Goal: Task Accomplishment & Management: Use online tool/utility

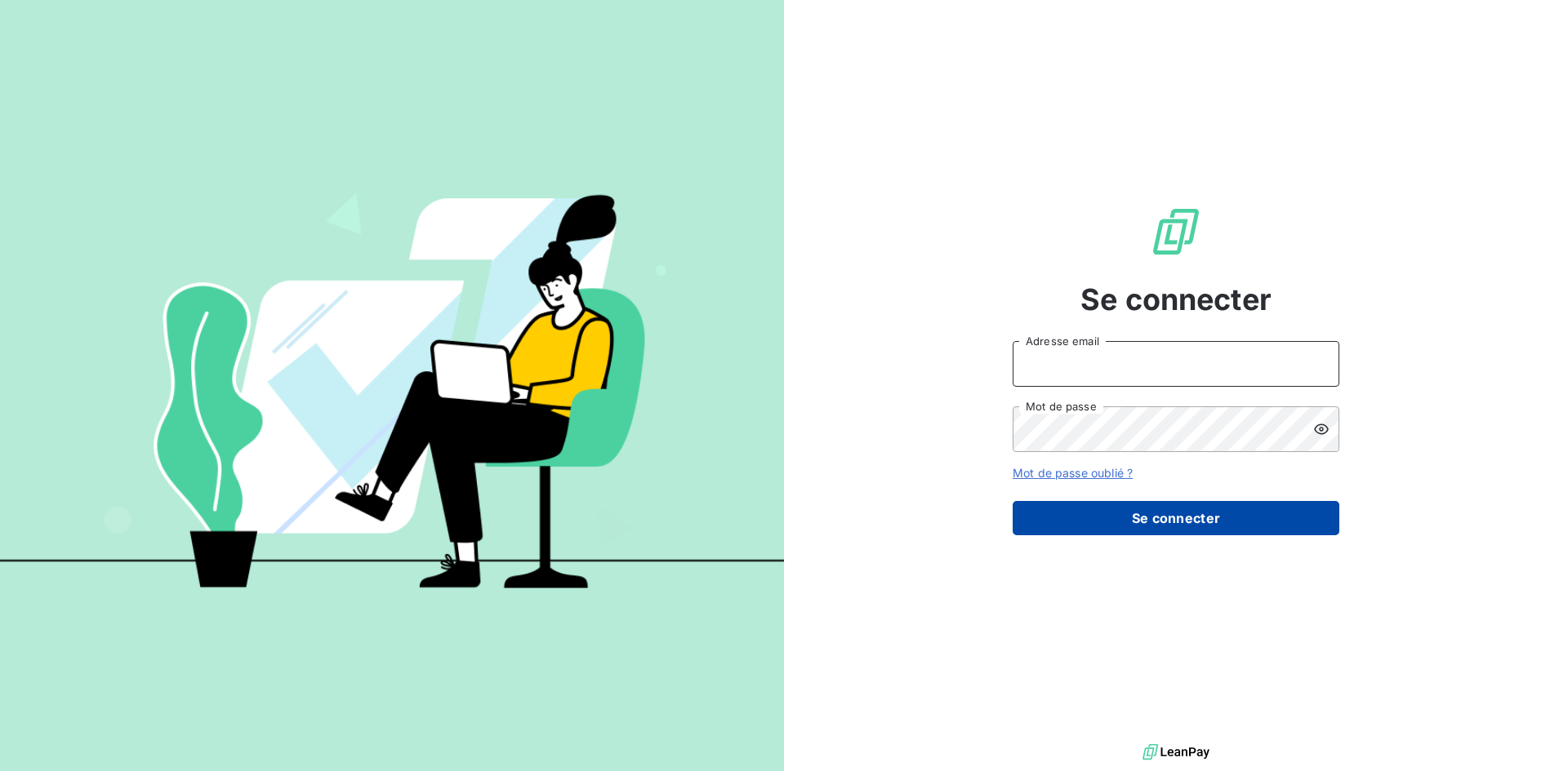
type input "[EMAIL_ADDRESS][DOMAIN_NAME]"
click at [1227, 512] on button "Se connecter" at bounding box center [1176, 518] width 326 height 34
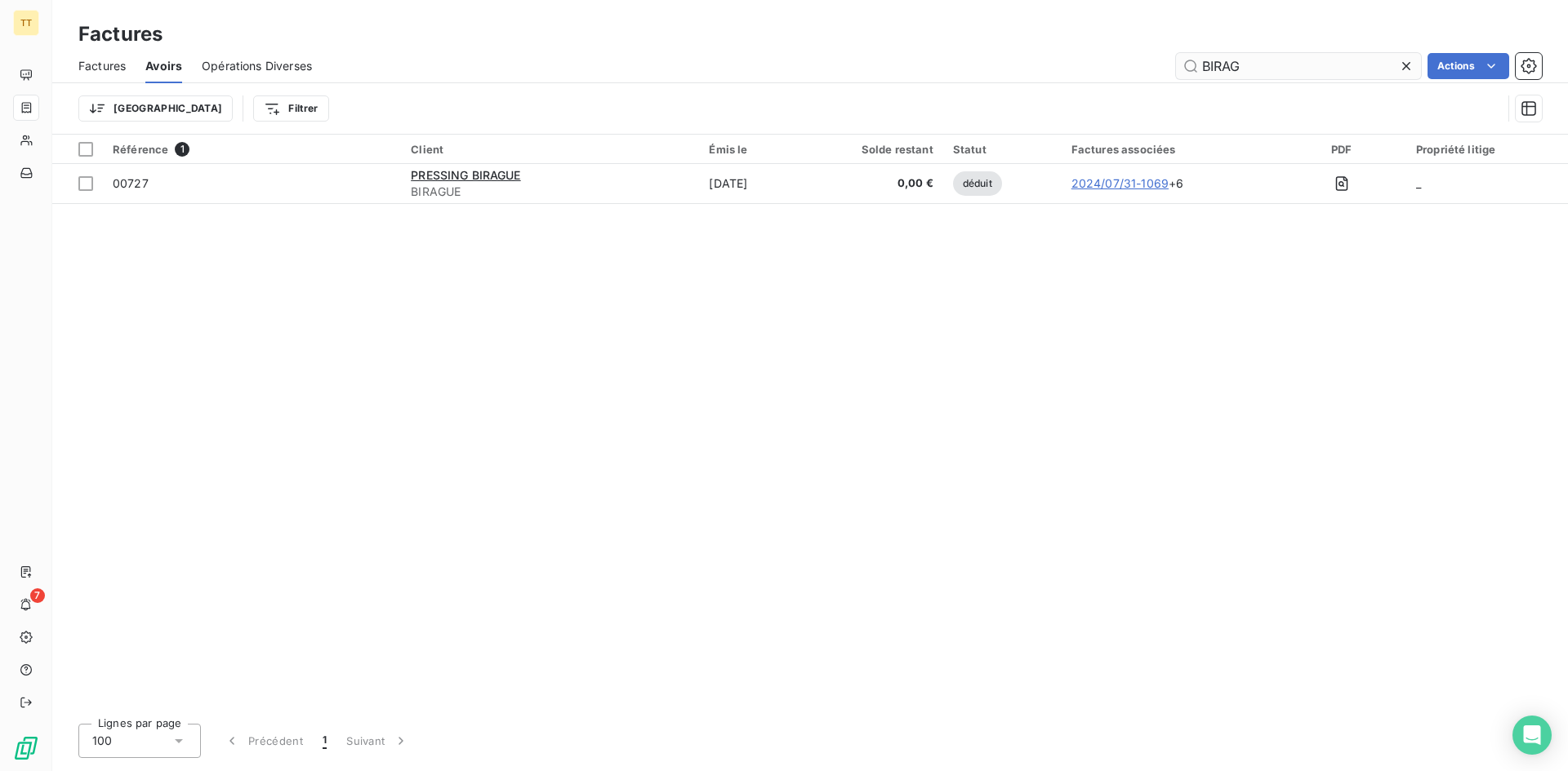
click at [1403, 71] on icon at bounding box center [1406, 66] width 16 height 16
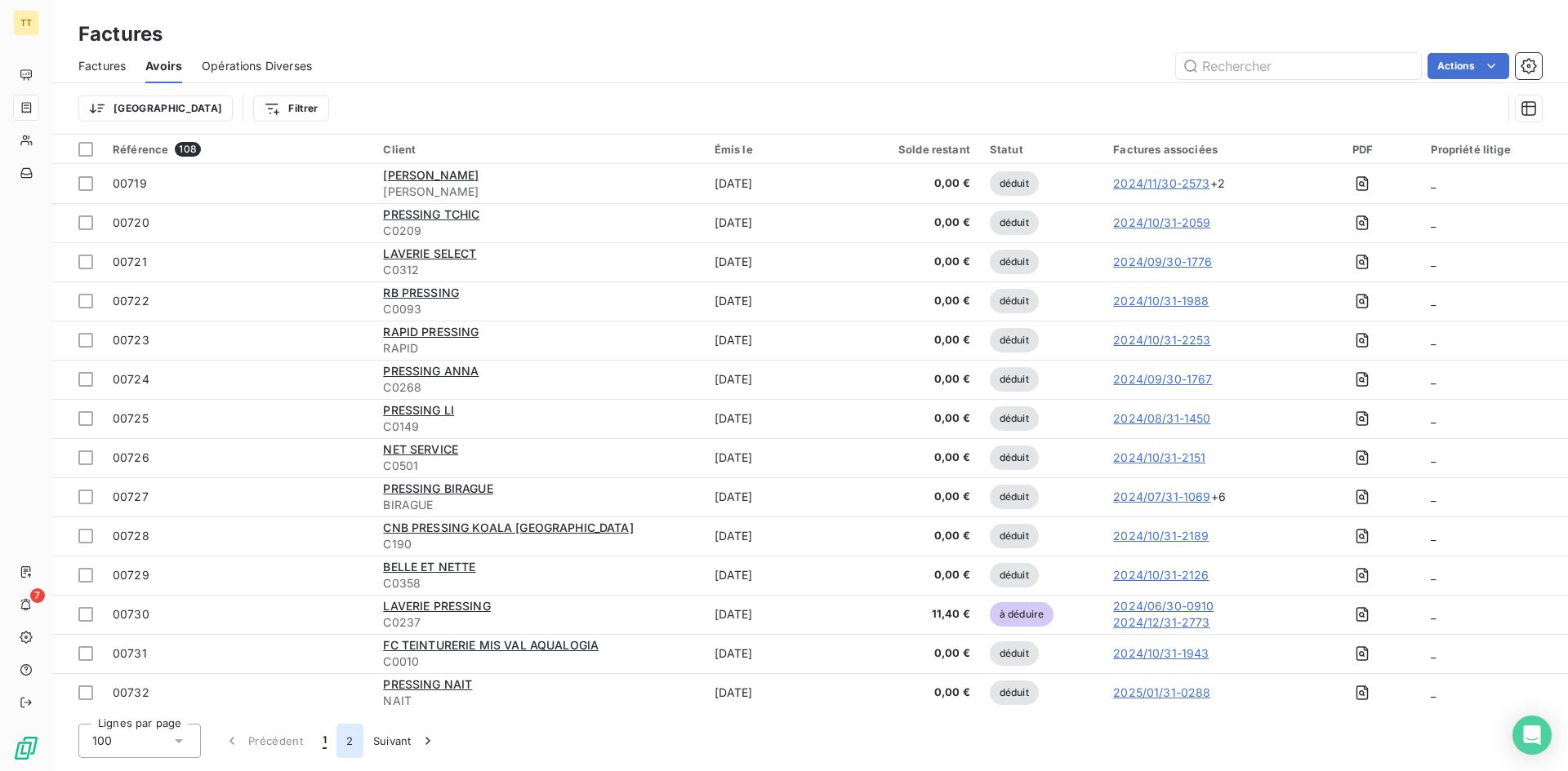
click at [349, 736] on button "2" at bounding box center [349, 741] width 26 height 34
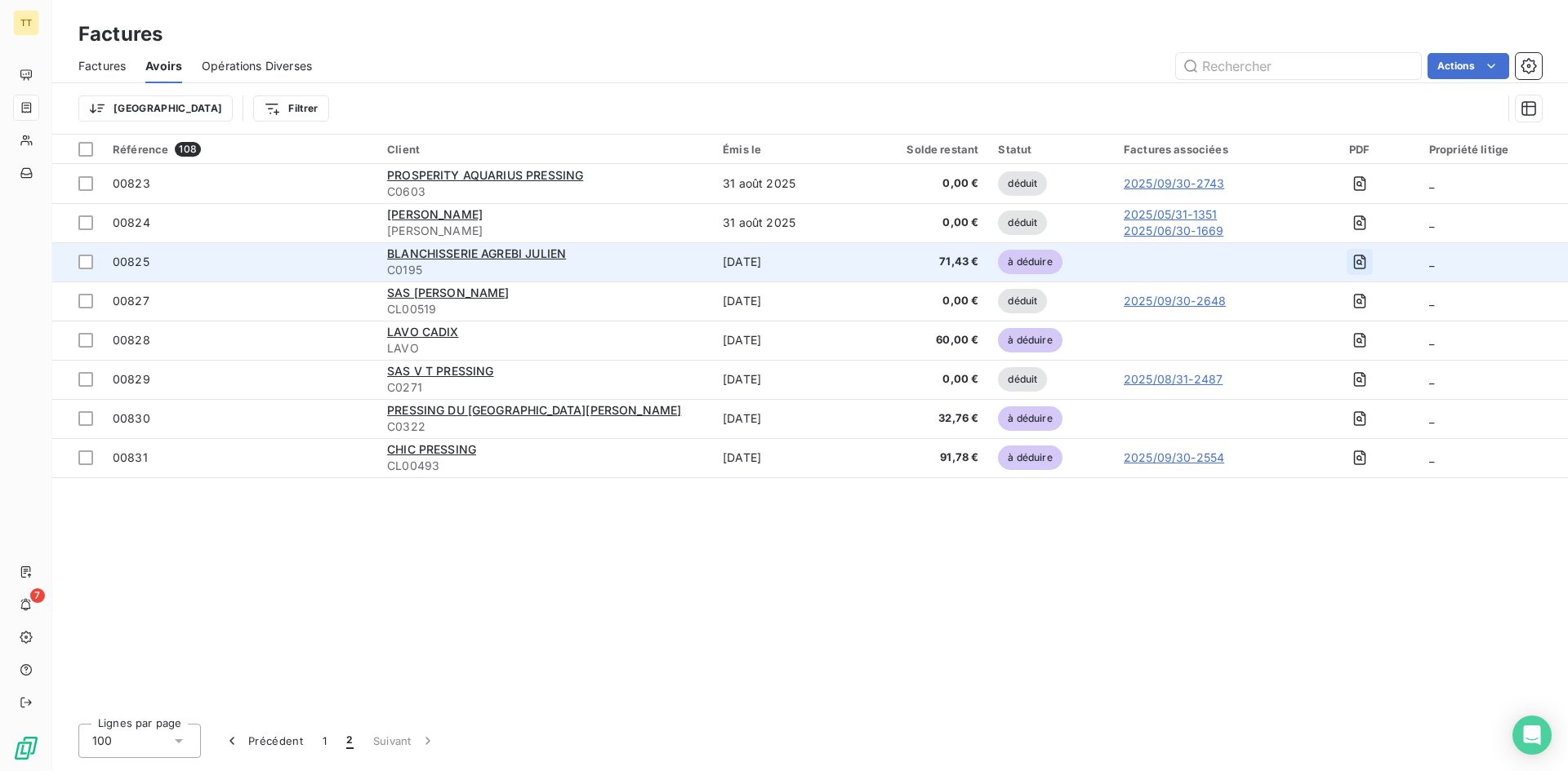
click at [1355, 260] on icon "button" at bounding box center [1360, 262] width 16 height 16
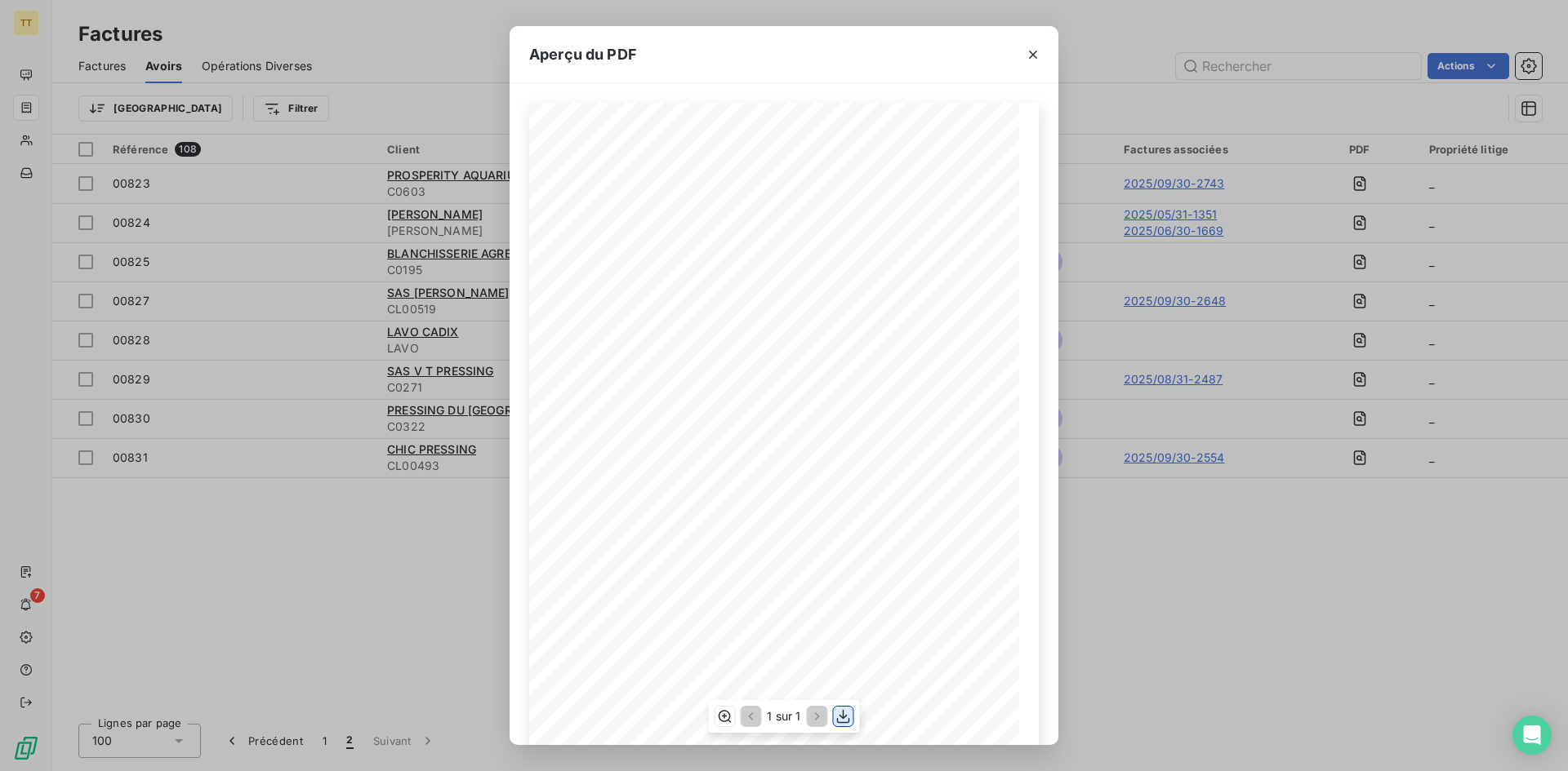
click at [838, 720] on icon "button" at bounding box center [843, 717] width 13 height 14
click at [1027, 51] on icon "button" at bounding box center [1033, 54] width 16 height 16
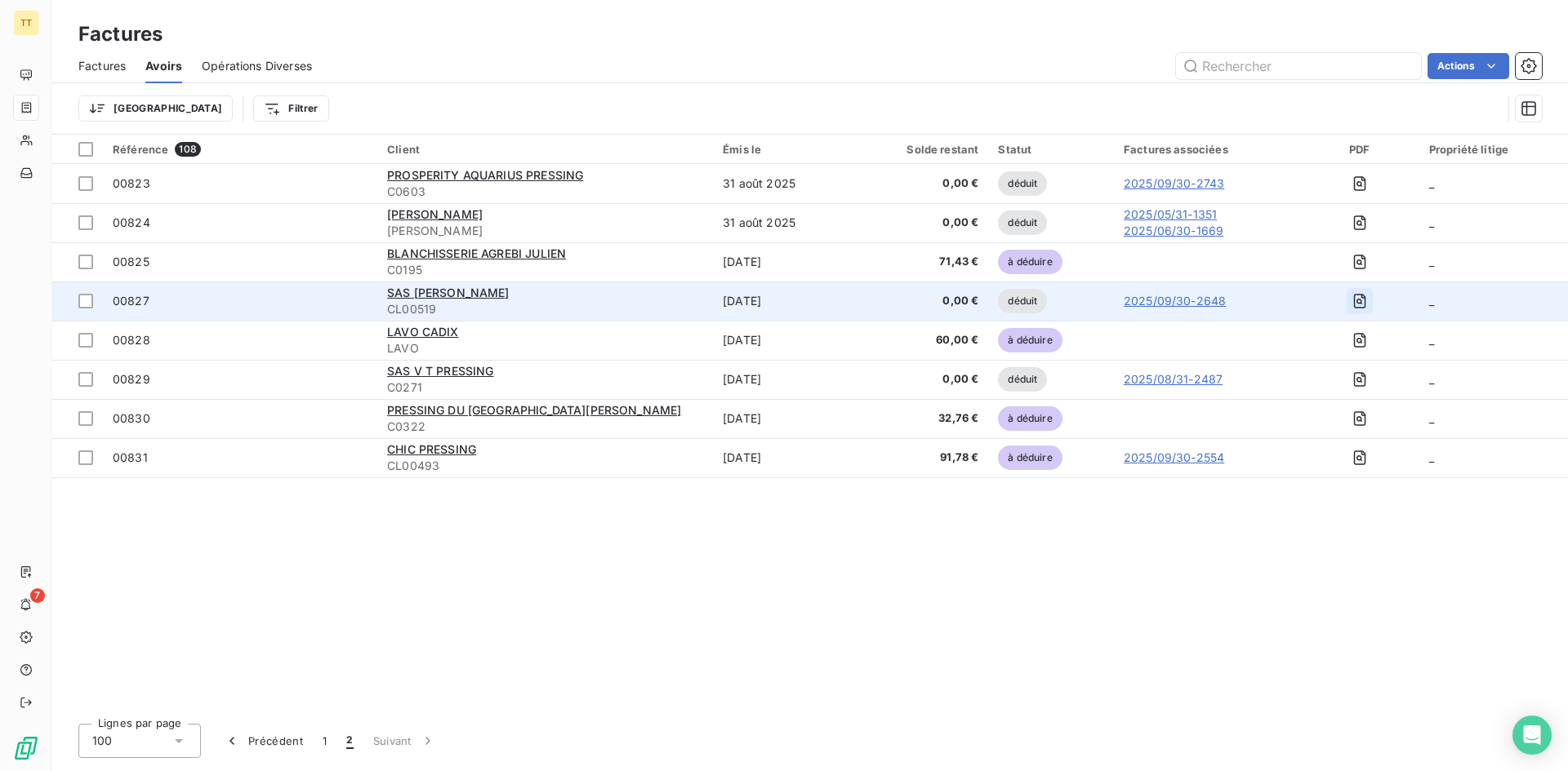
click at [1363, 299] on icon "button" at bounding box center [1360, 301] width 16 height 16
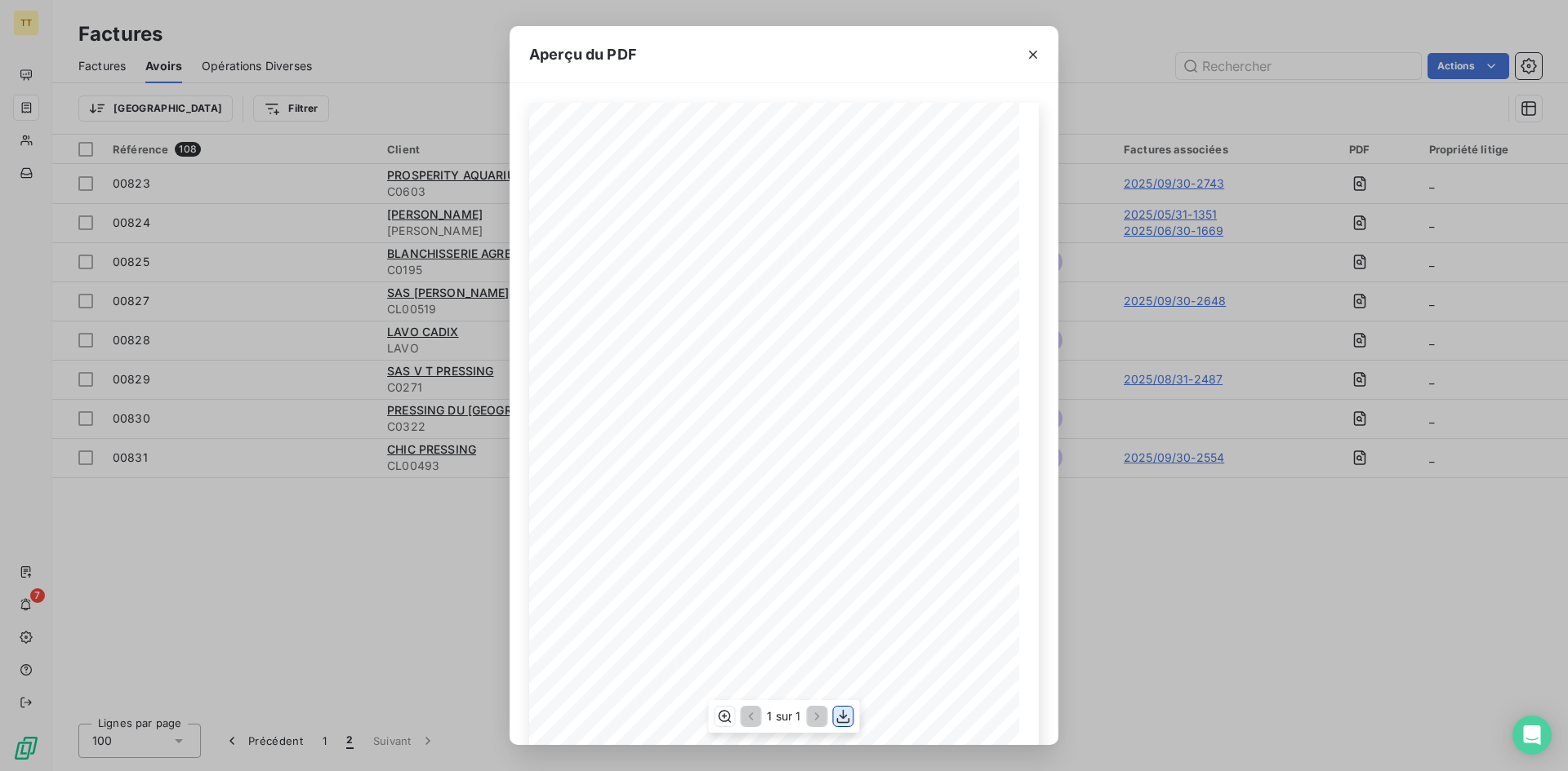
click at [842, 719] on icon "button" at bounding box center [843, 717] width 16 height 16
click at [1026, 54] on icon "button" at bounding box center [1033, 54] width 16 height 16
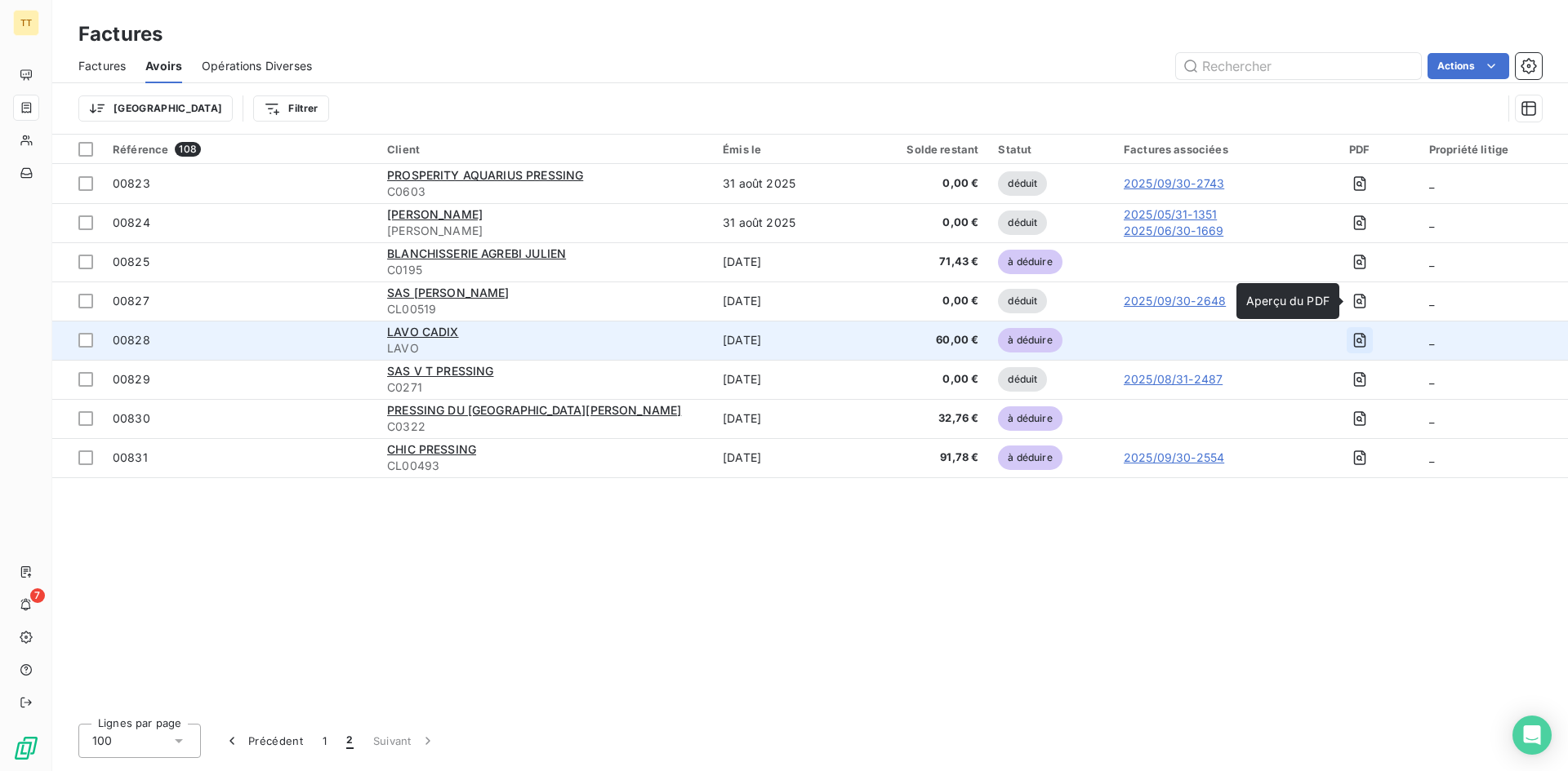
click at [1367, 338] on icon "button" at bounding box center [1360, 340] width 16 height 16
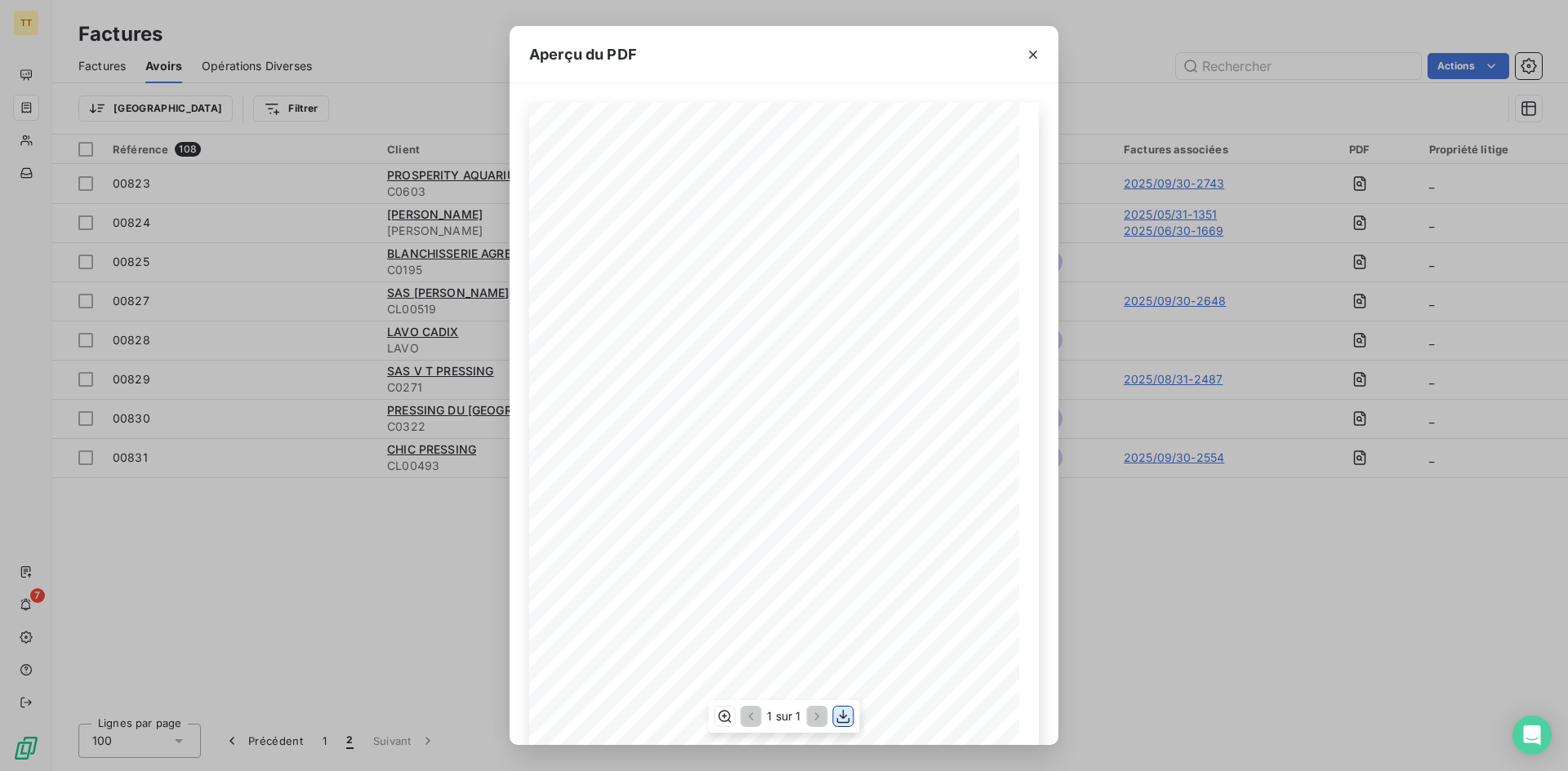
click at [842, 725] on button "button" at bounding box center [844, 717] width 20 height 20
click at [1033, 52] on icon "button" at bounding box center [1033, 54] width 16 height 16
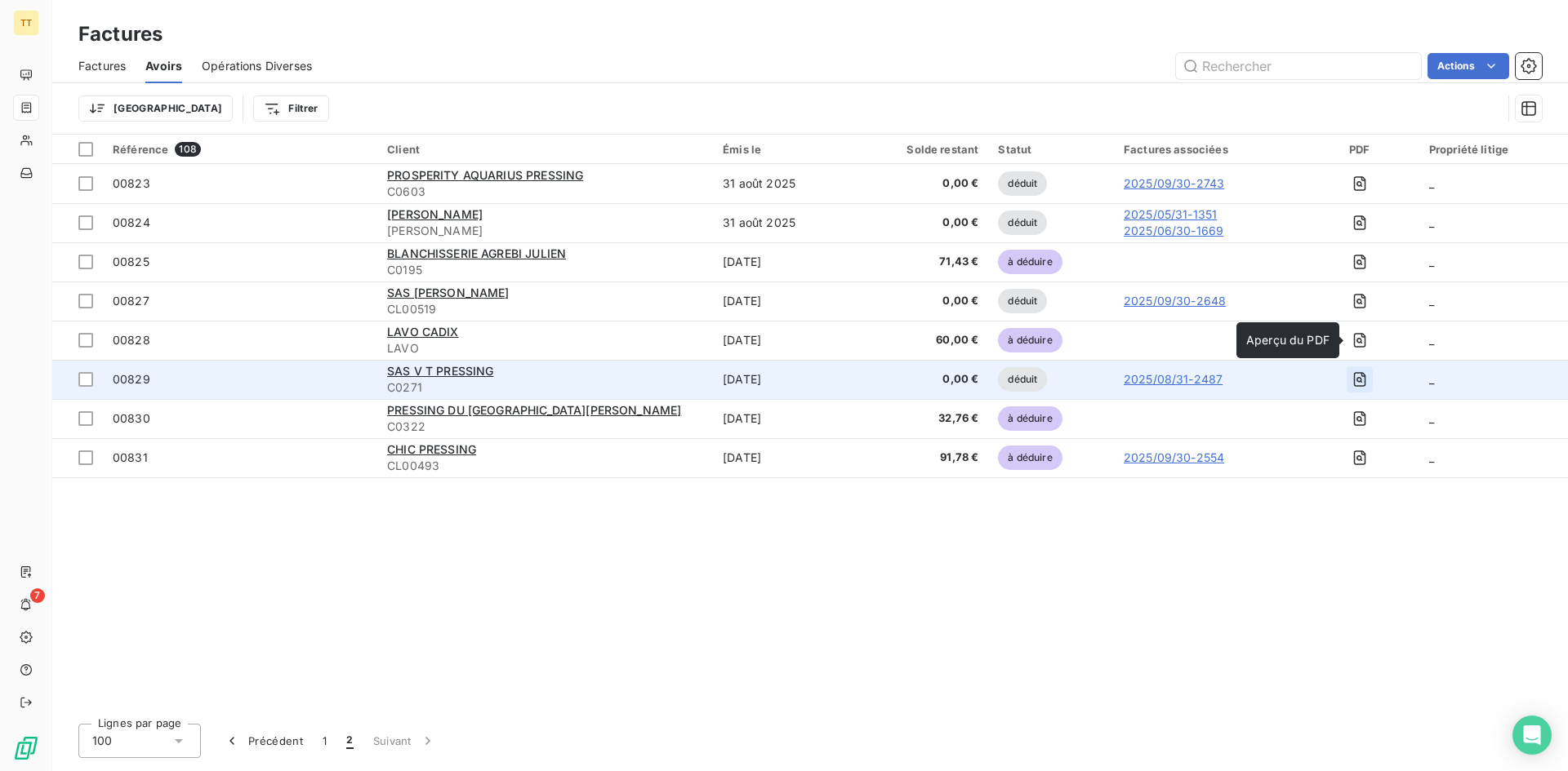
click at [1353, 384] on icon "button" at bounding box center [1360, 380] width 16 height 16
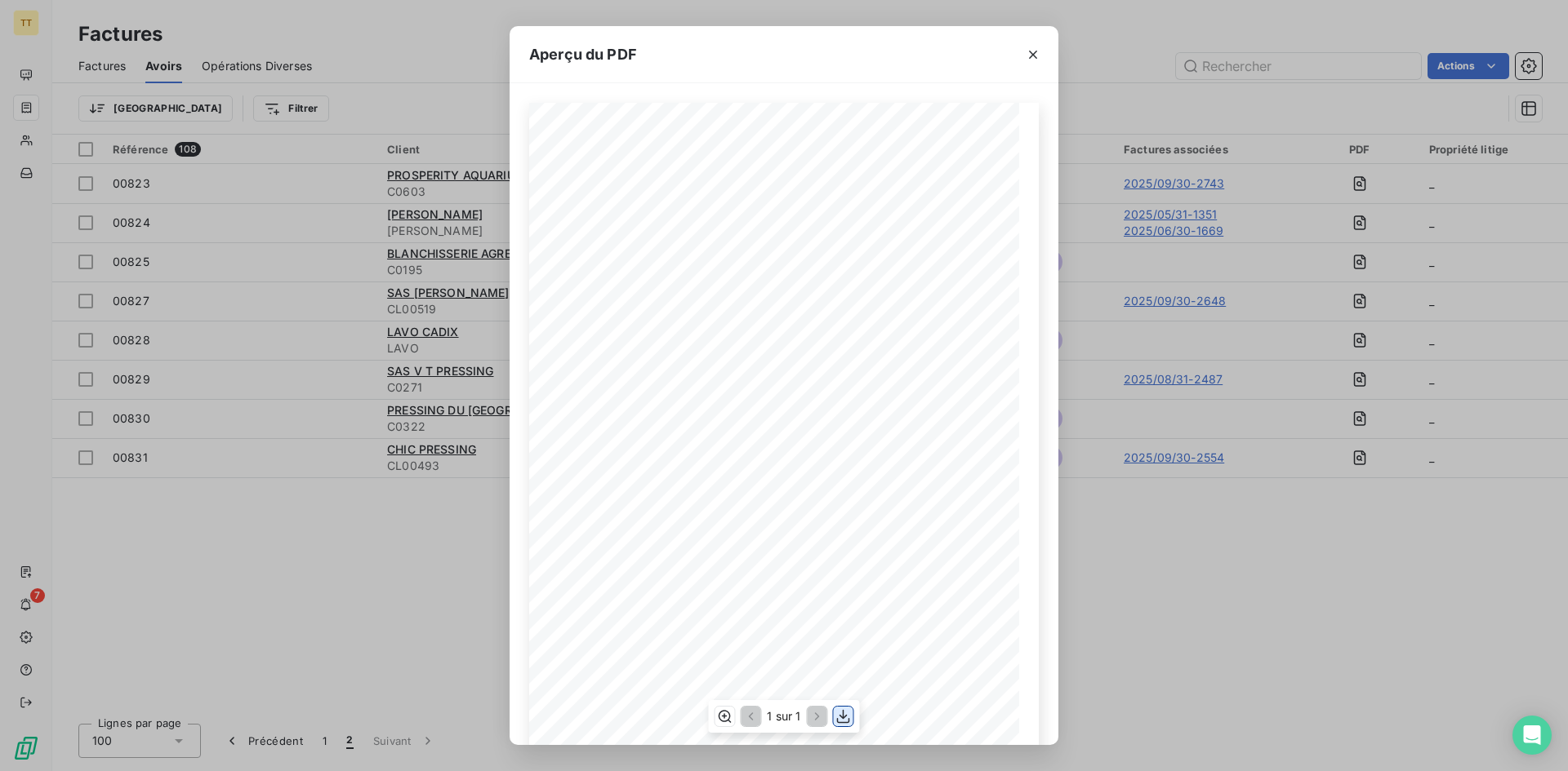
click at [837, 714] on icon "button" at bounding box center [843, 717] width 16 height 16
click at [1031, 62] on icon "button" at bounding box center [1033, 54] width 16 height 16
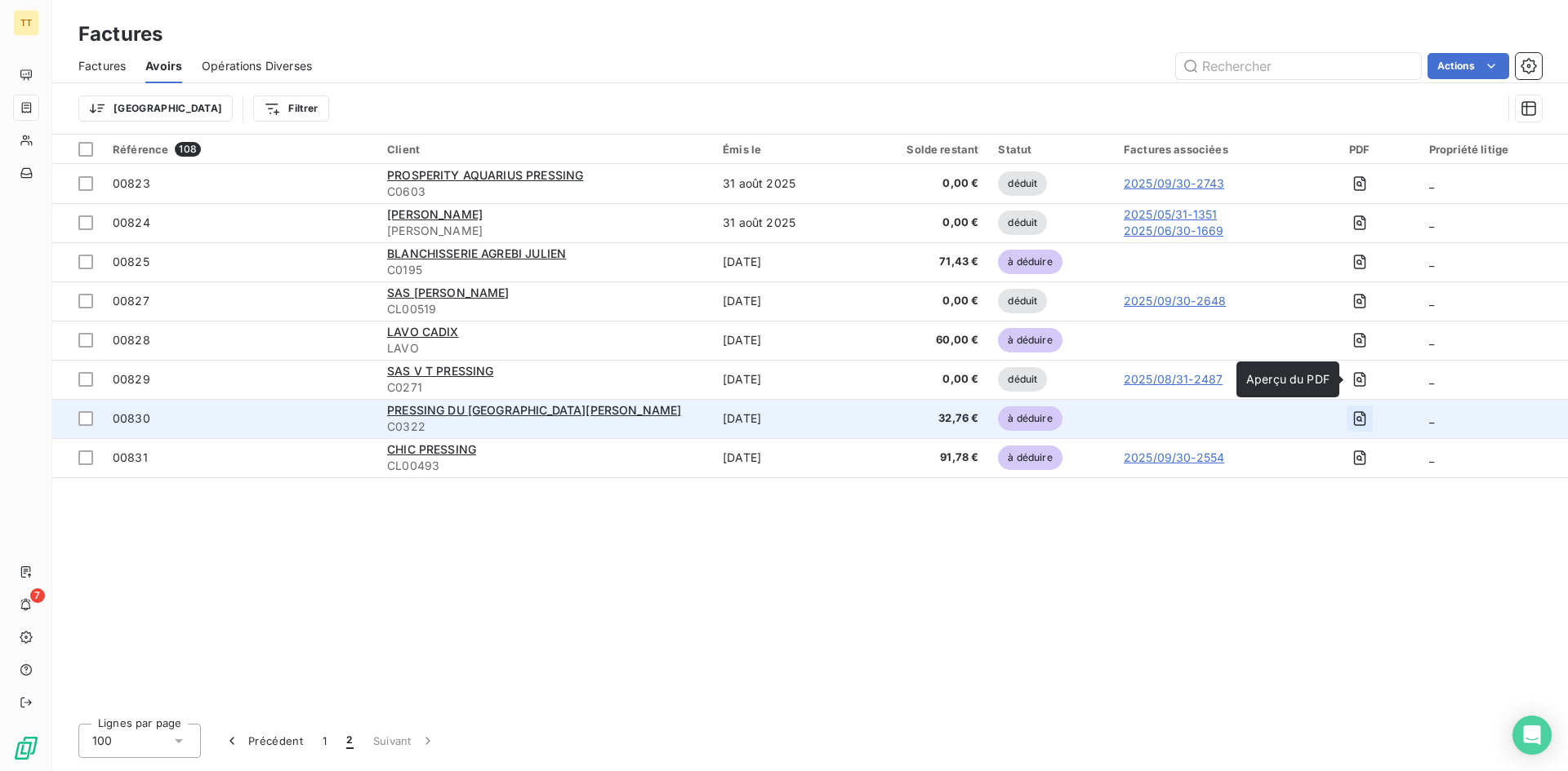
click at [1352, 423] on icon "button" at bounding box center [1360, 418] width 16 height 16
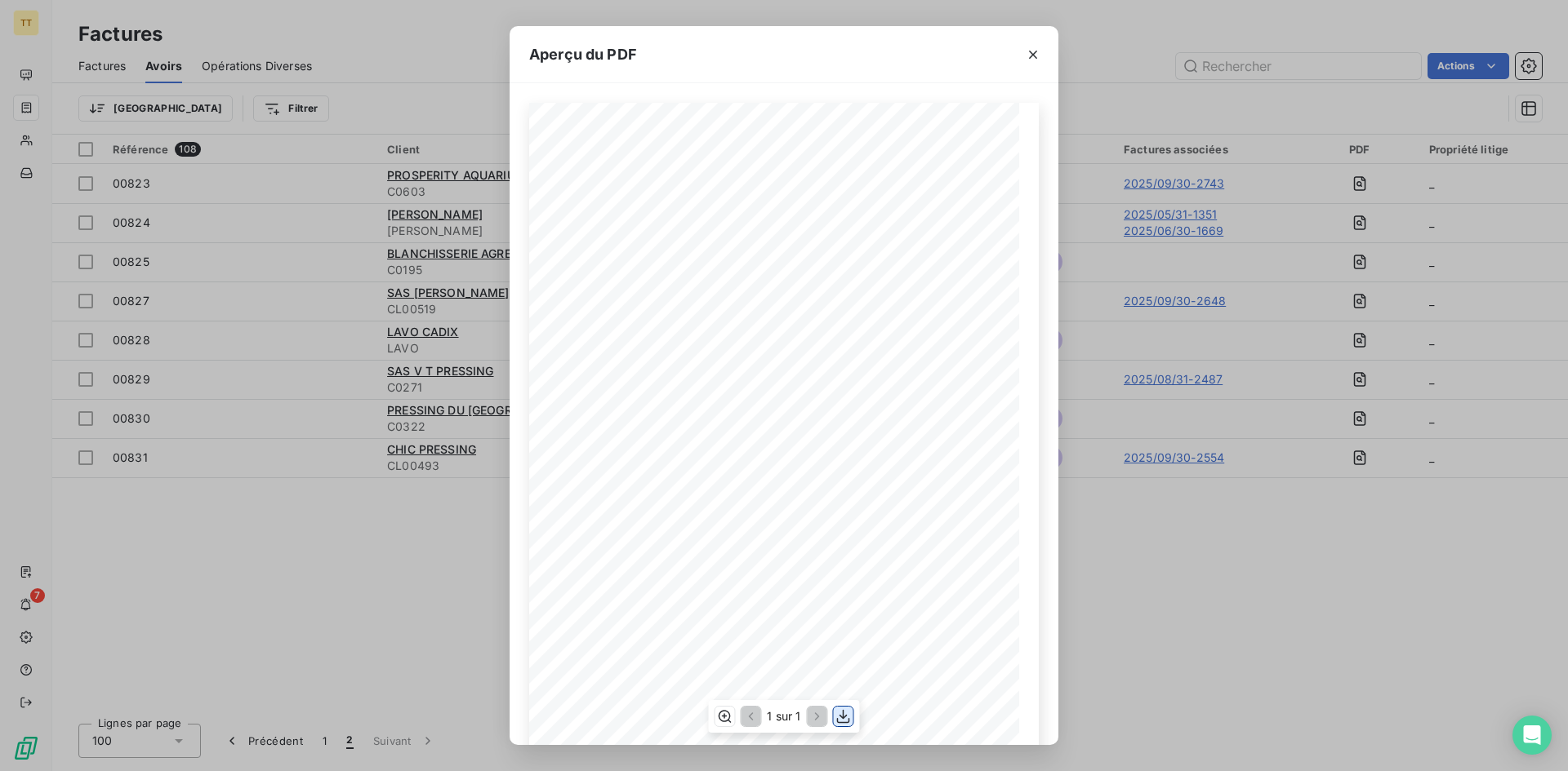
click at [843, 722] on icon "button" at bounding box center [843, 717] width 16 height 16
drag, startPoint x: 1033, startPoint y: 52, endPoint x: 1030, endPoint y: 63, distance: 11.4
click at [1033, 52] on icon "button" at bounding box center [1033, 54] width 16 height 16
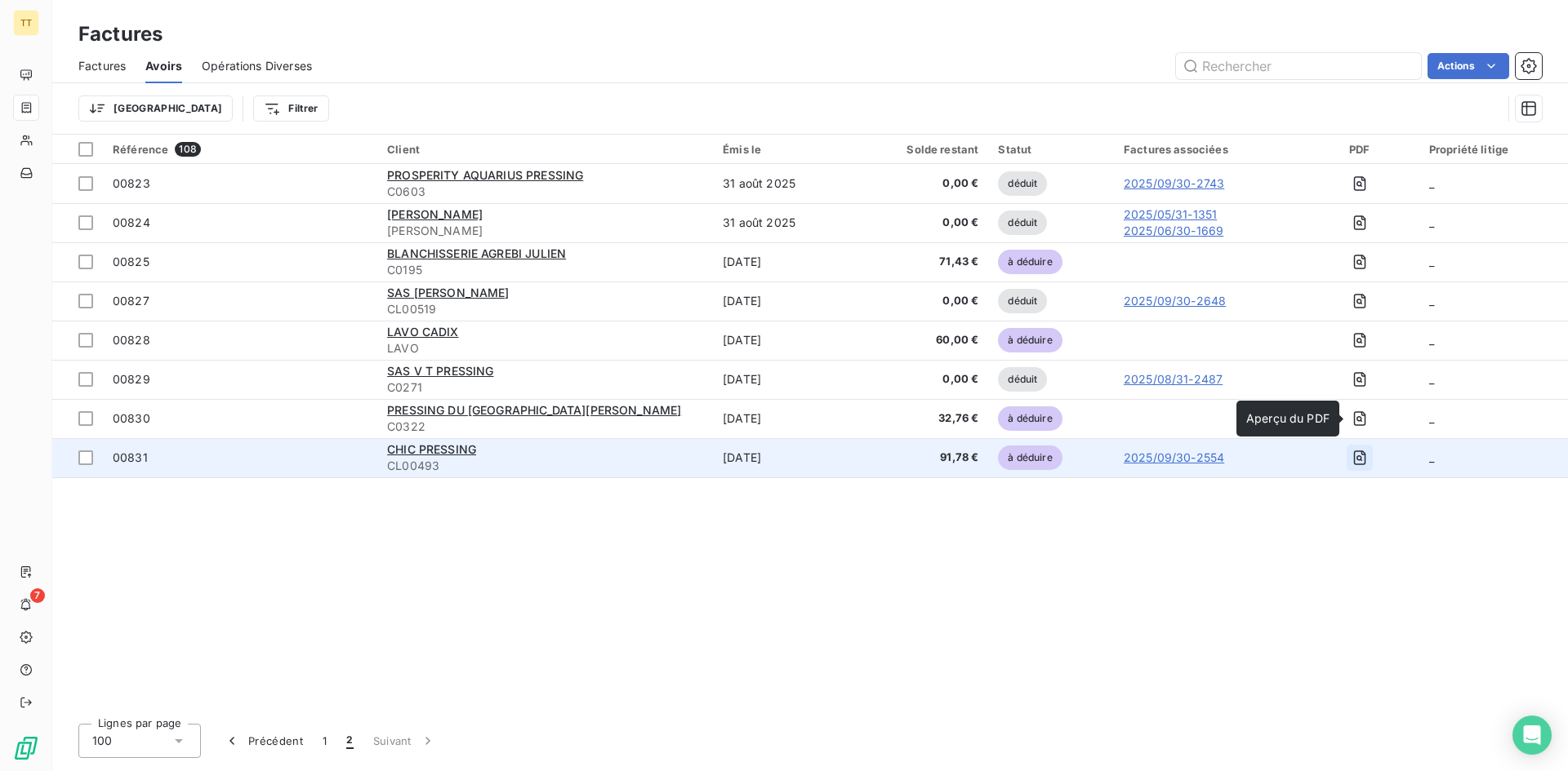
click at [1357, 458] on icon "button" at bounding box center [1360, 457] width 16 height 16
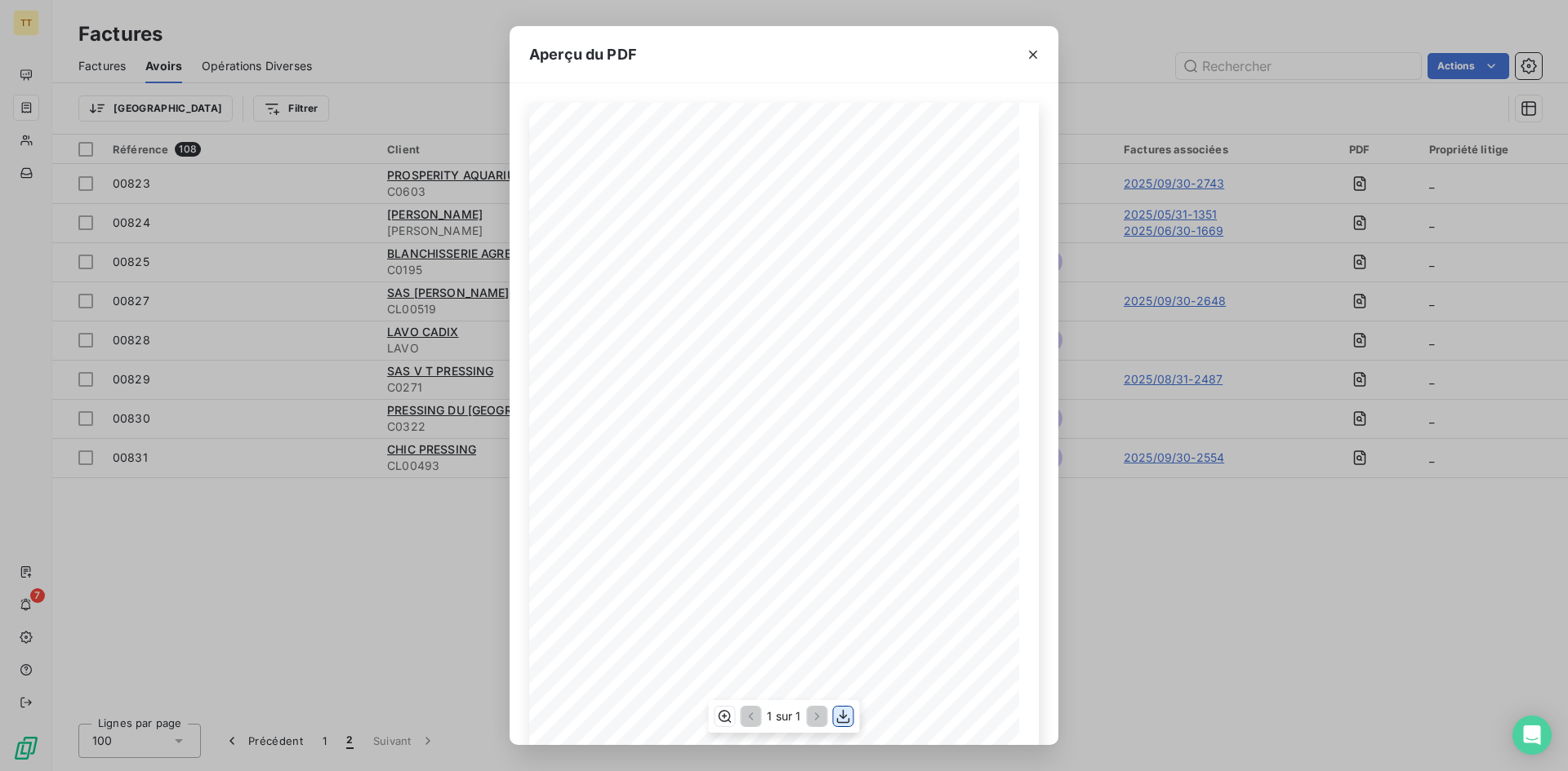
click at [850, 715] on icon "button" at bounding box center [843, 717] width 16 height 16
click at [1040, 62] on icon "button" at bounding box center [1033, 54] width 16 height 16
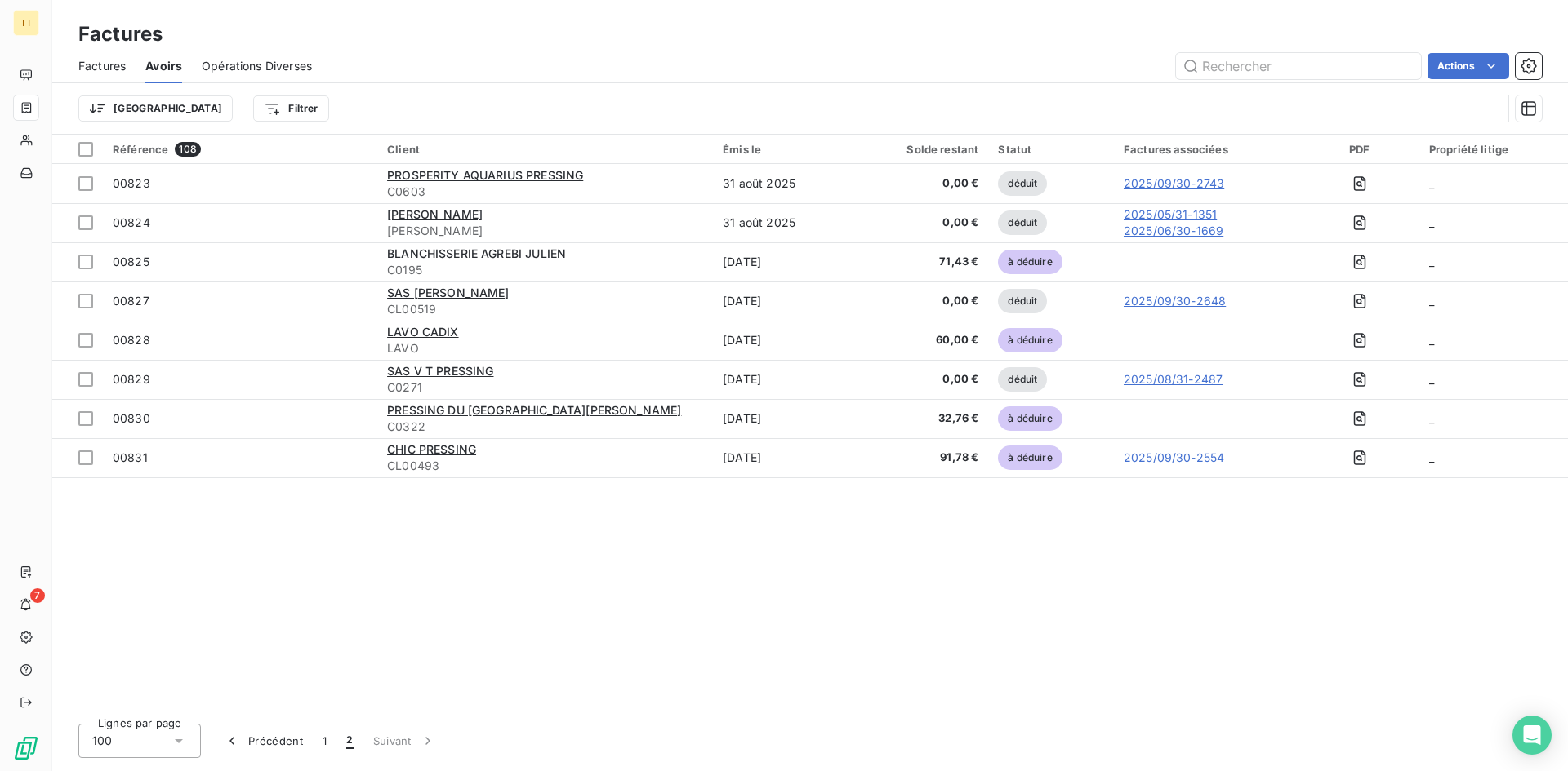
click at [111, 74] on div "Factures" at bounding box center [102, 66] width 47 height 34
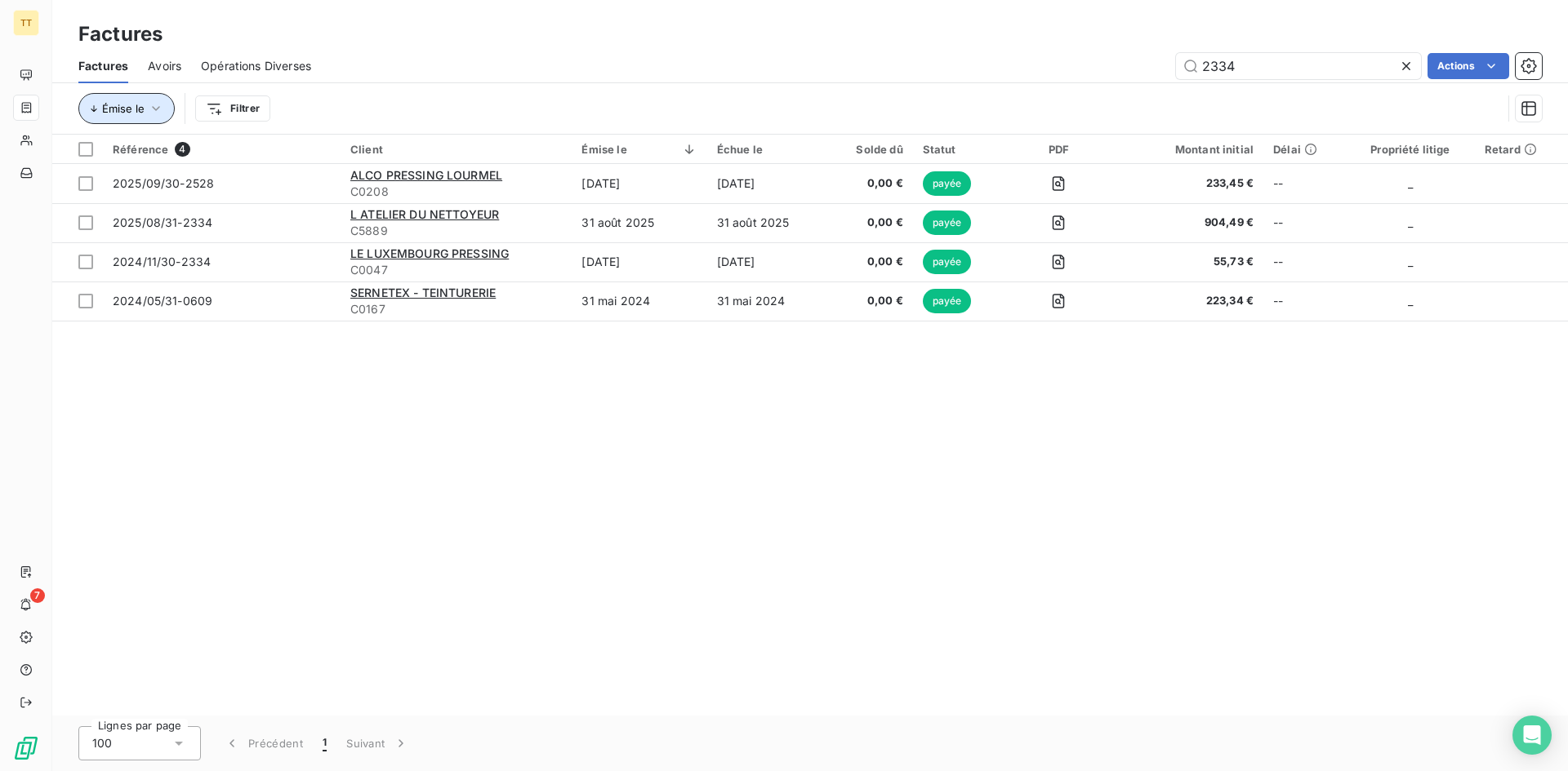
click at [145, 111] on button "Émise le" at bounding box center [127, 108] width 97 height 31
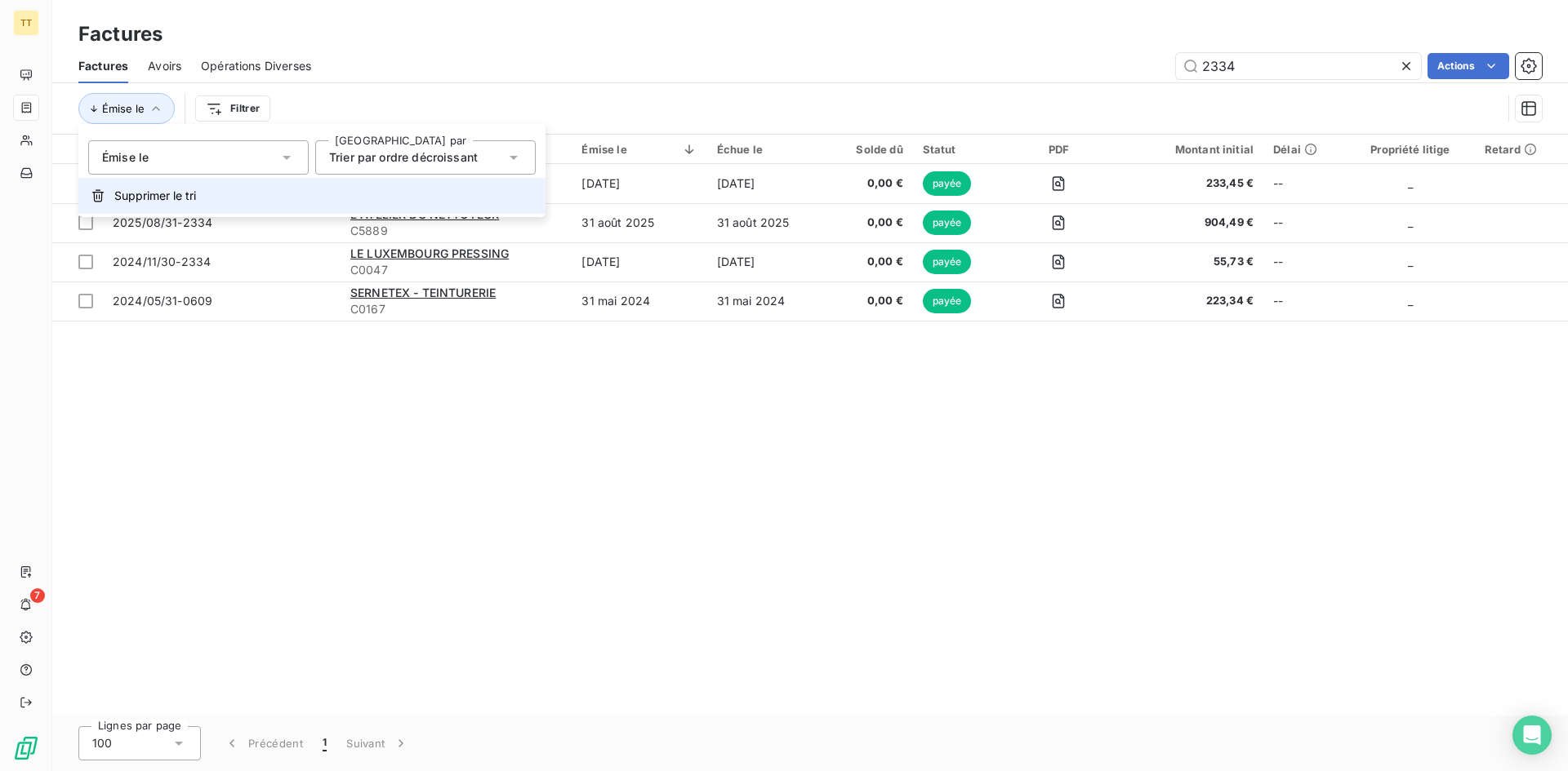
click at [170, 191] on span "Supprimer le tri" at bounding box center [155, 196] width 81 height 16
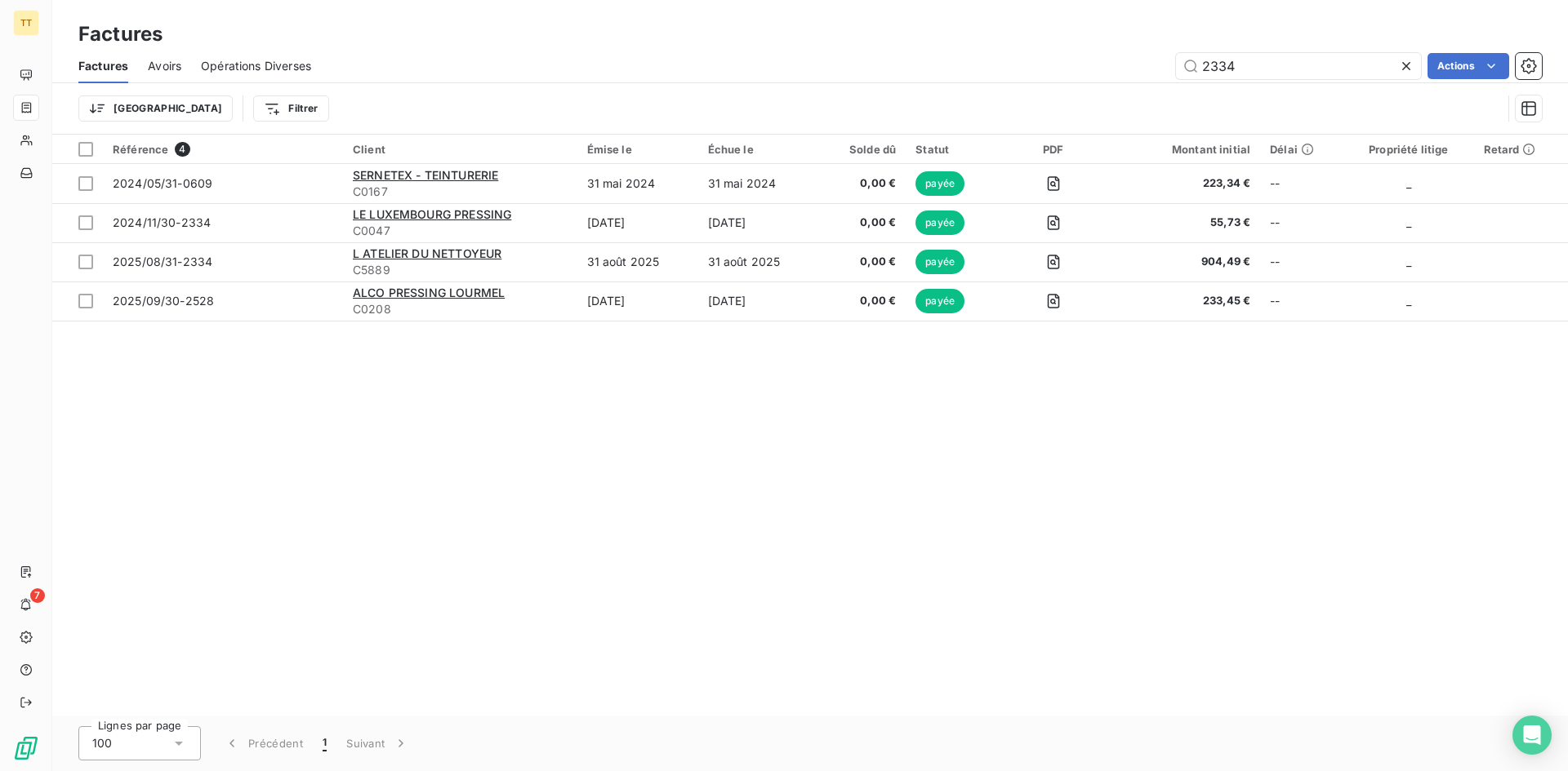
click at [1404, 75] on div at bounding box center [1410, 65] width 23 height 26
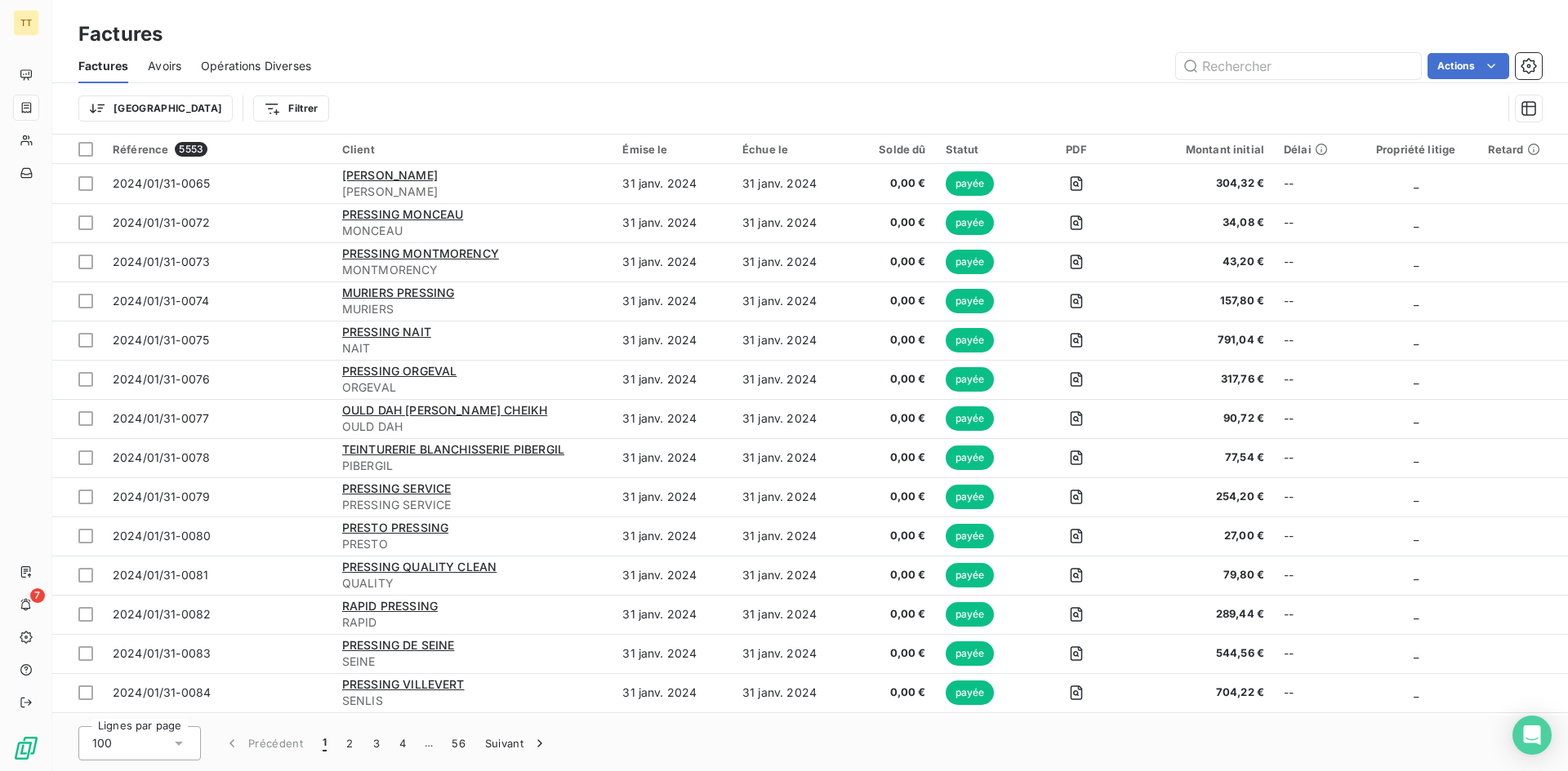
click at [207, 105] on html "TT 7 Factures Factures Avoirs Opérations Diverses Actions Trier Filtrer Référen…" at bounding box center [784, 385] width 1568 height 771
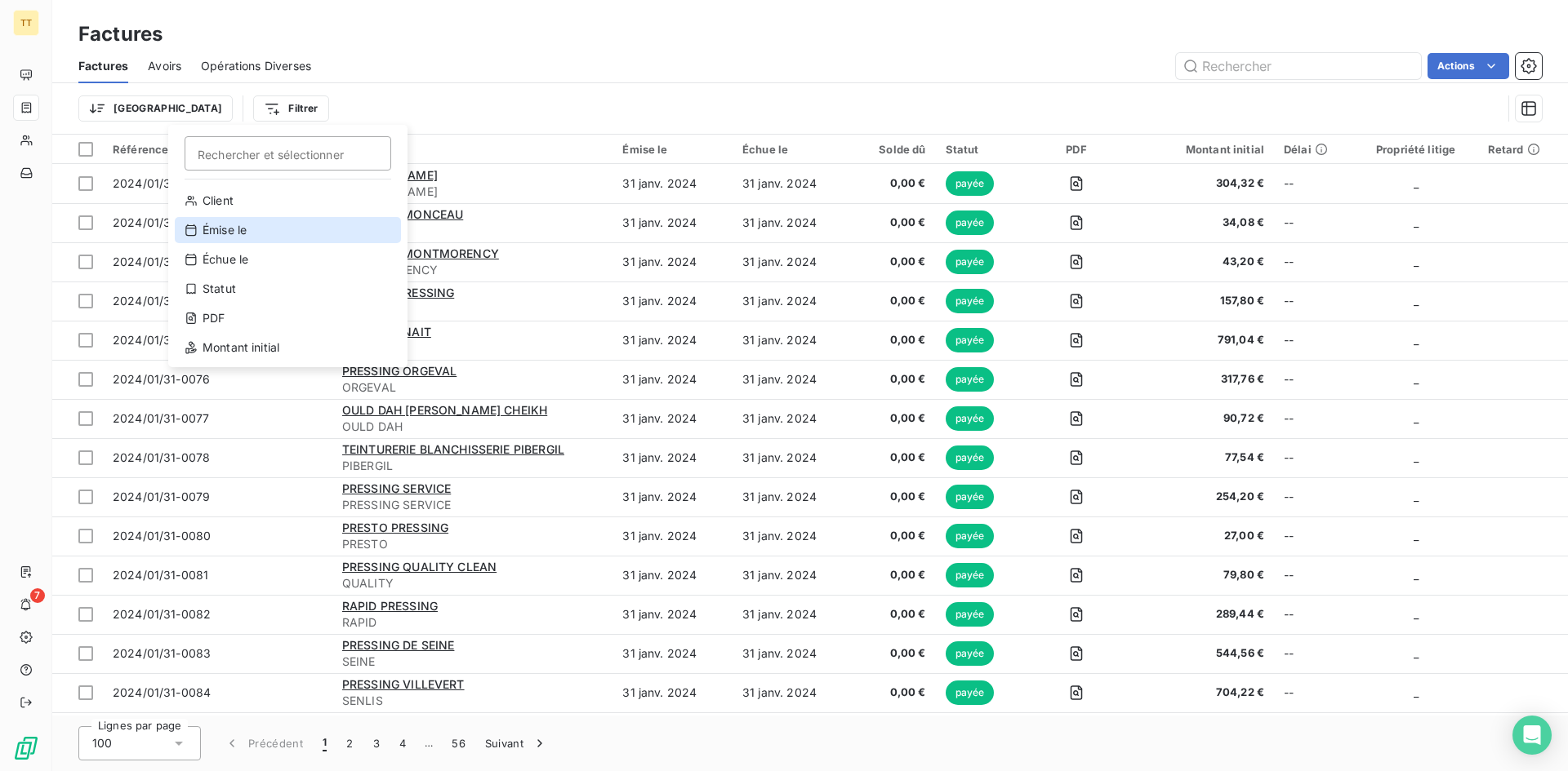
click at [228, 230] on div "Émise le" at bounding box center [287, 230] width 226 height 26
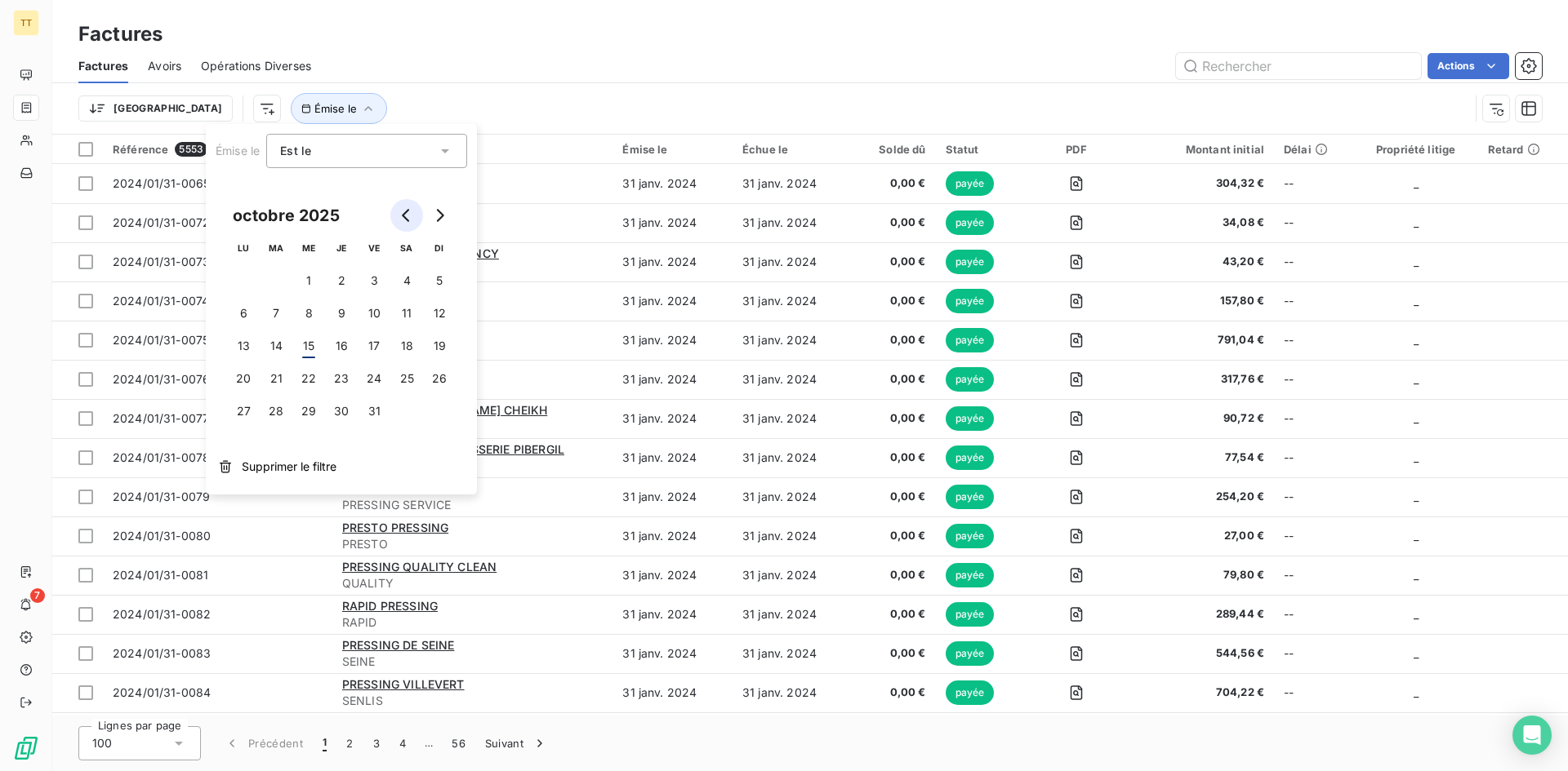
click at [409, 213] on icon "Go to previous month" at bounding box center [407, 215] width 13 height 13
click at [325, 144] on div "Est le" at bounding box center [358, 151] width 156 height 23
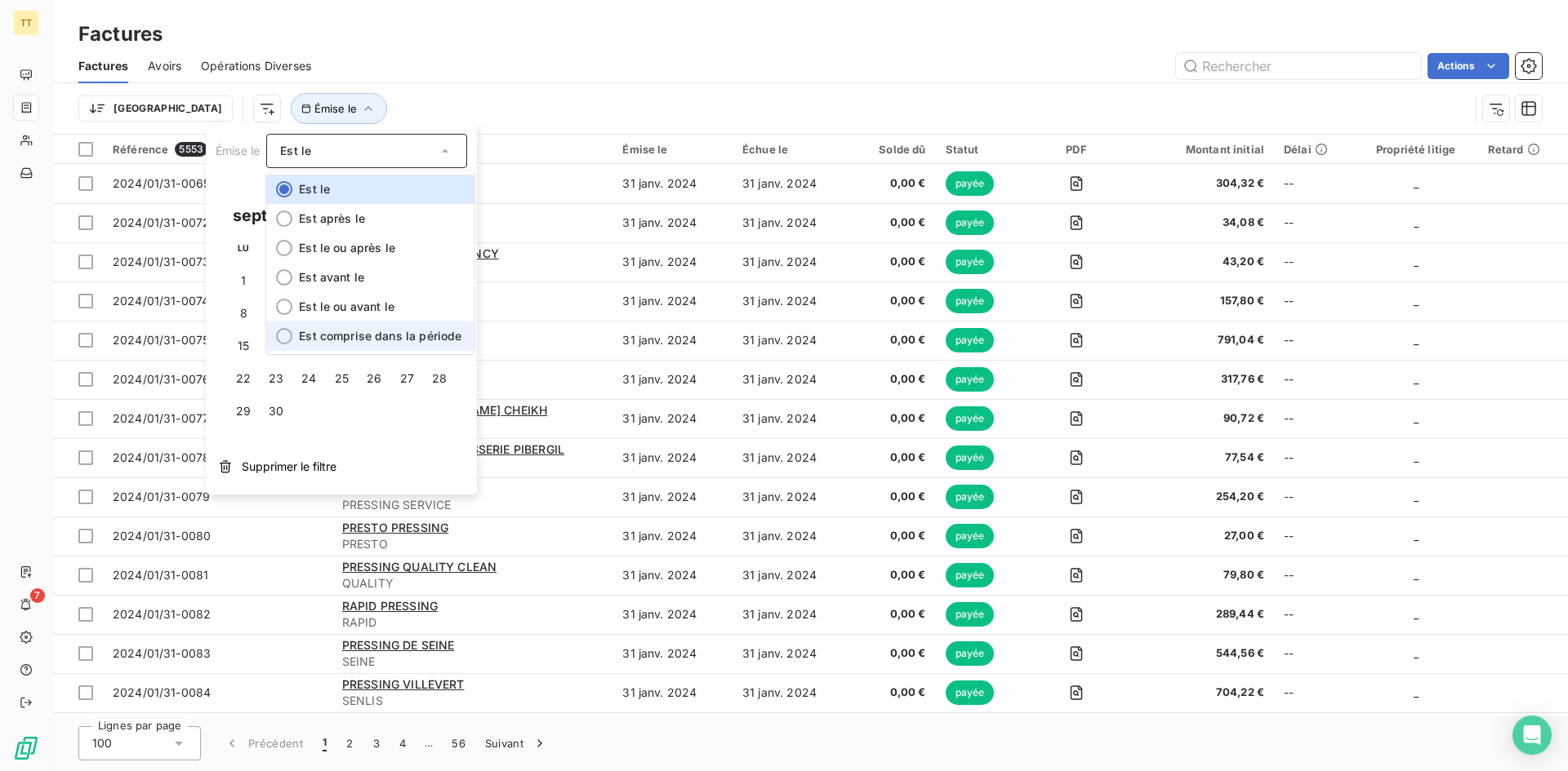
click at [341, 335] on span "Est comprise dans la période" at bounding box center [380, 336] width 163 height 14
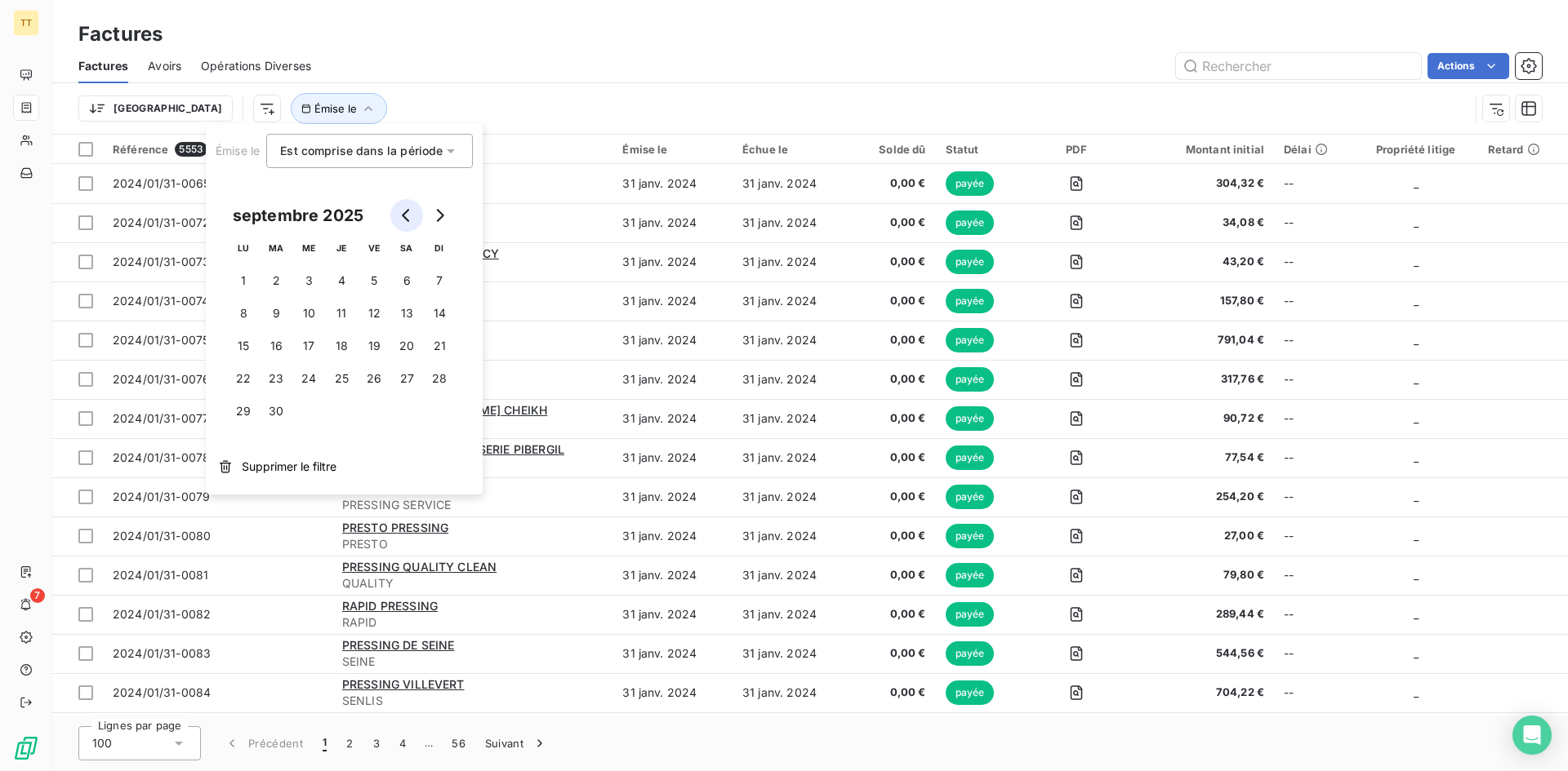
click at [395, 216] on button "Go to previous month" at bounding box center [407, 215] width 33 height 33
click at [430, 222] on button "Go to next month" at bounding box center [439, 215] width 33 height 33
click at [250, 277] on button "1" at bounding box center [243, 281] width 33 height 33
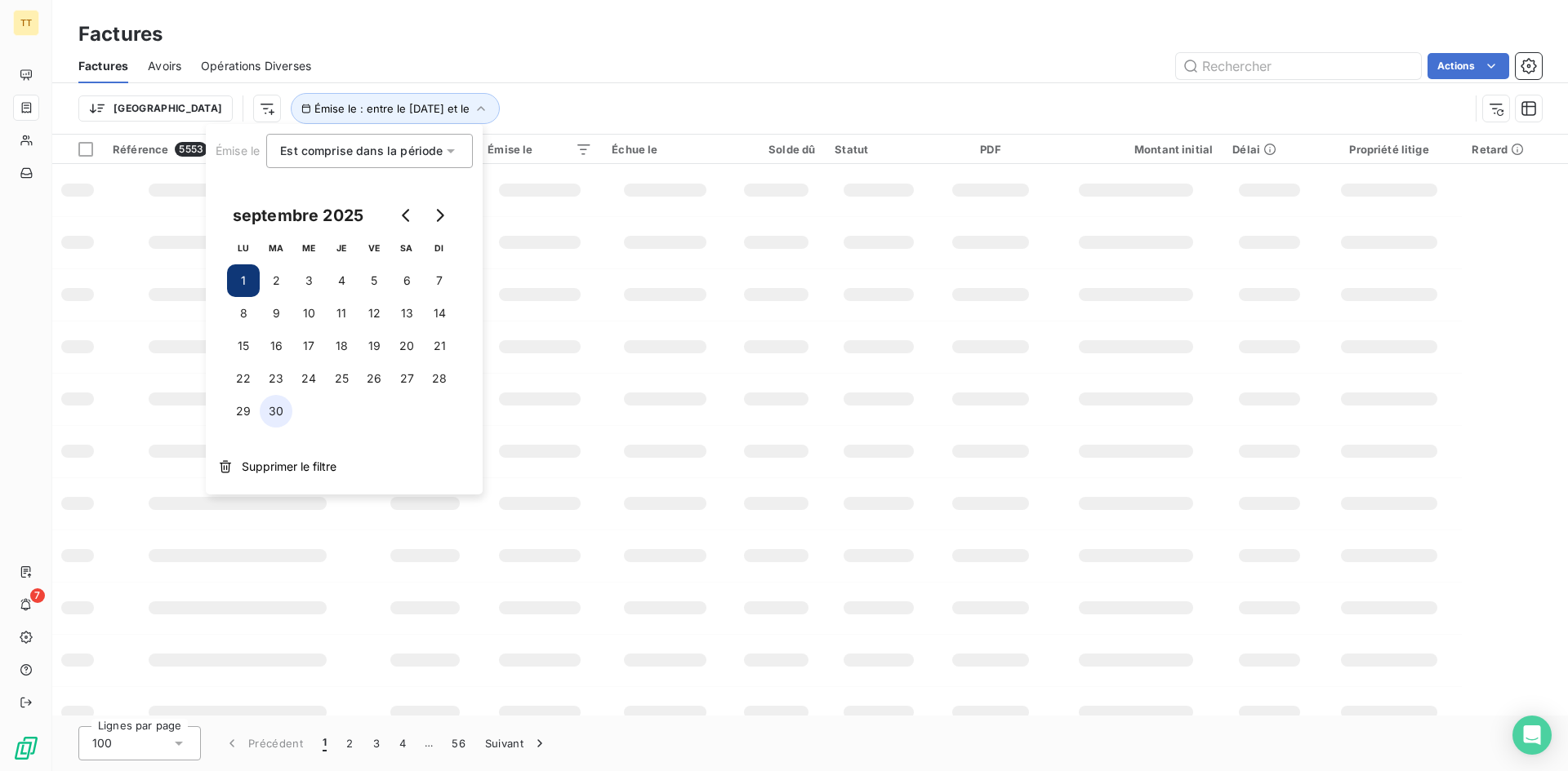
click at [264, 413] on button "30" at bounding box center [275, 411] width 33 height 33
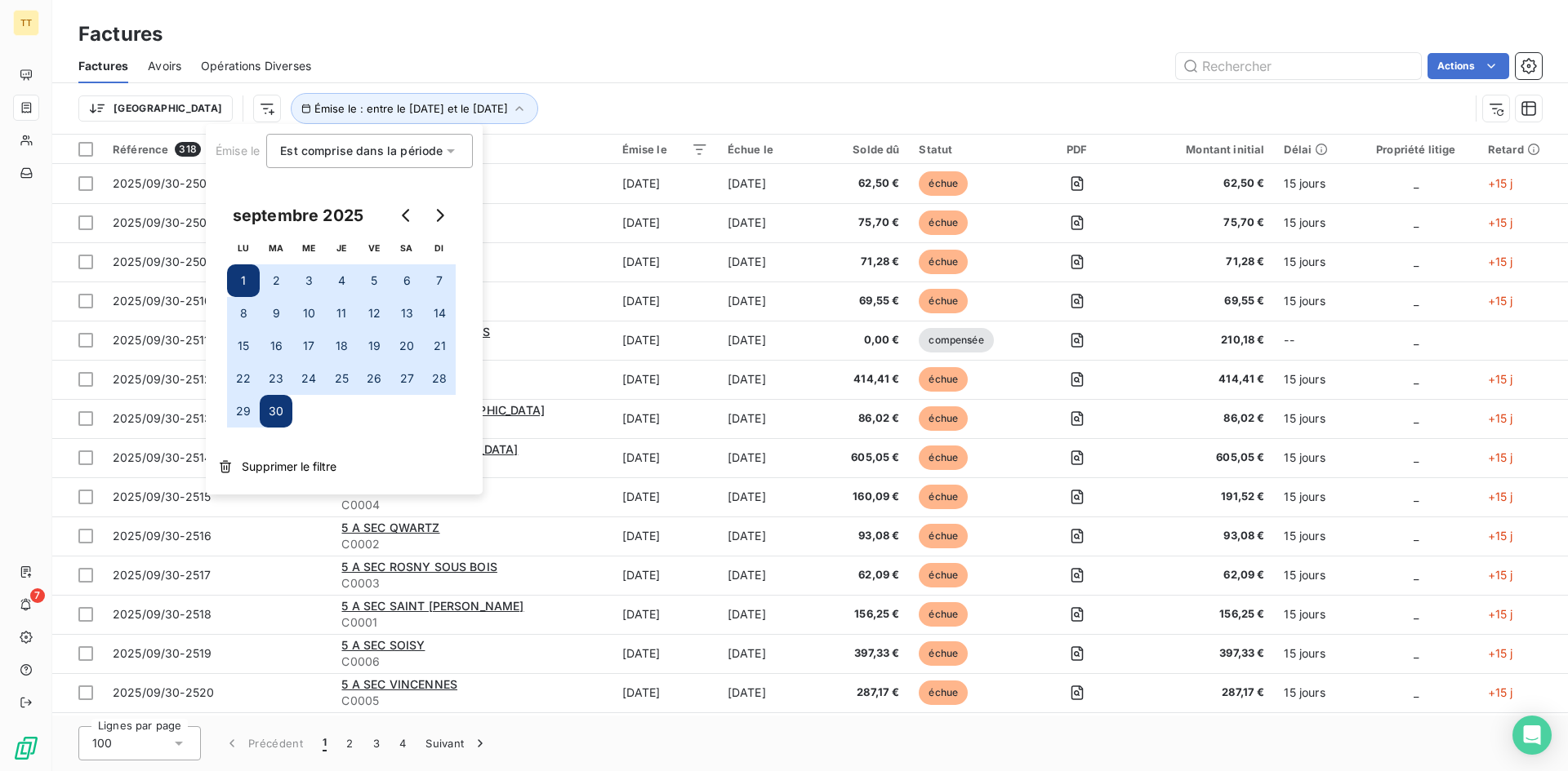
click at [616, 38] on div "Factures" at bounding box center [809, 34] width 1515 height 29
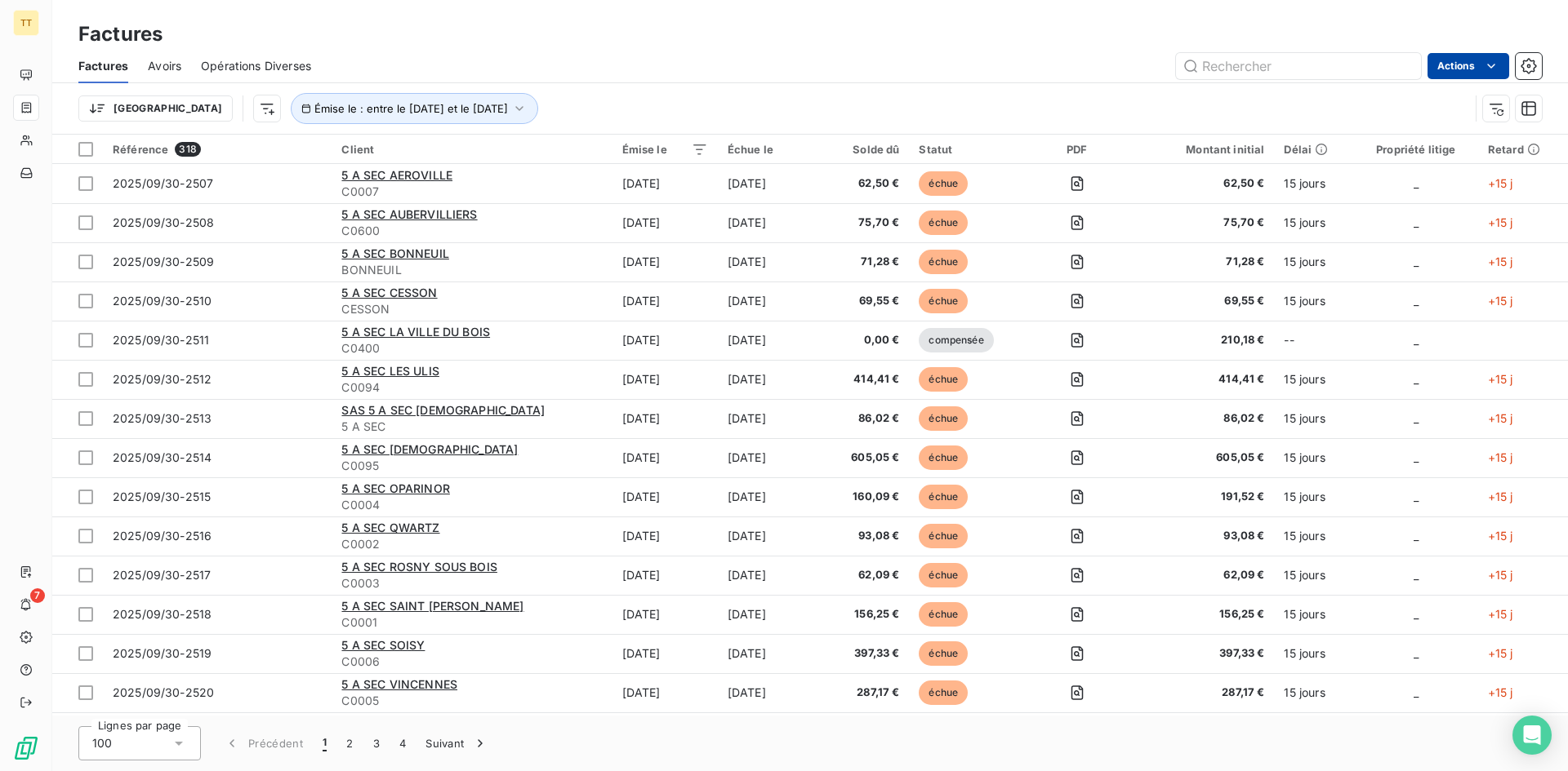
click at [1445, 69] on html "TT 7 Factures Factures Avoirs Opérations Diverses Actions [GEOGRAPHIC_DATA] Émi…" at bounding box center [784, 385] width 1568 height 771
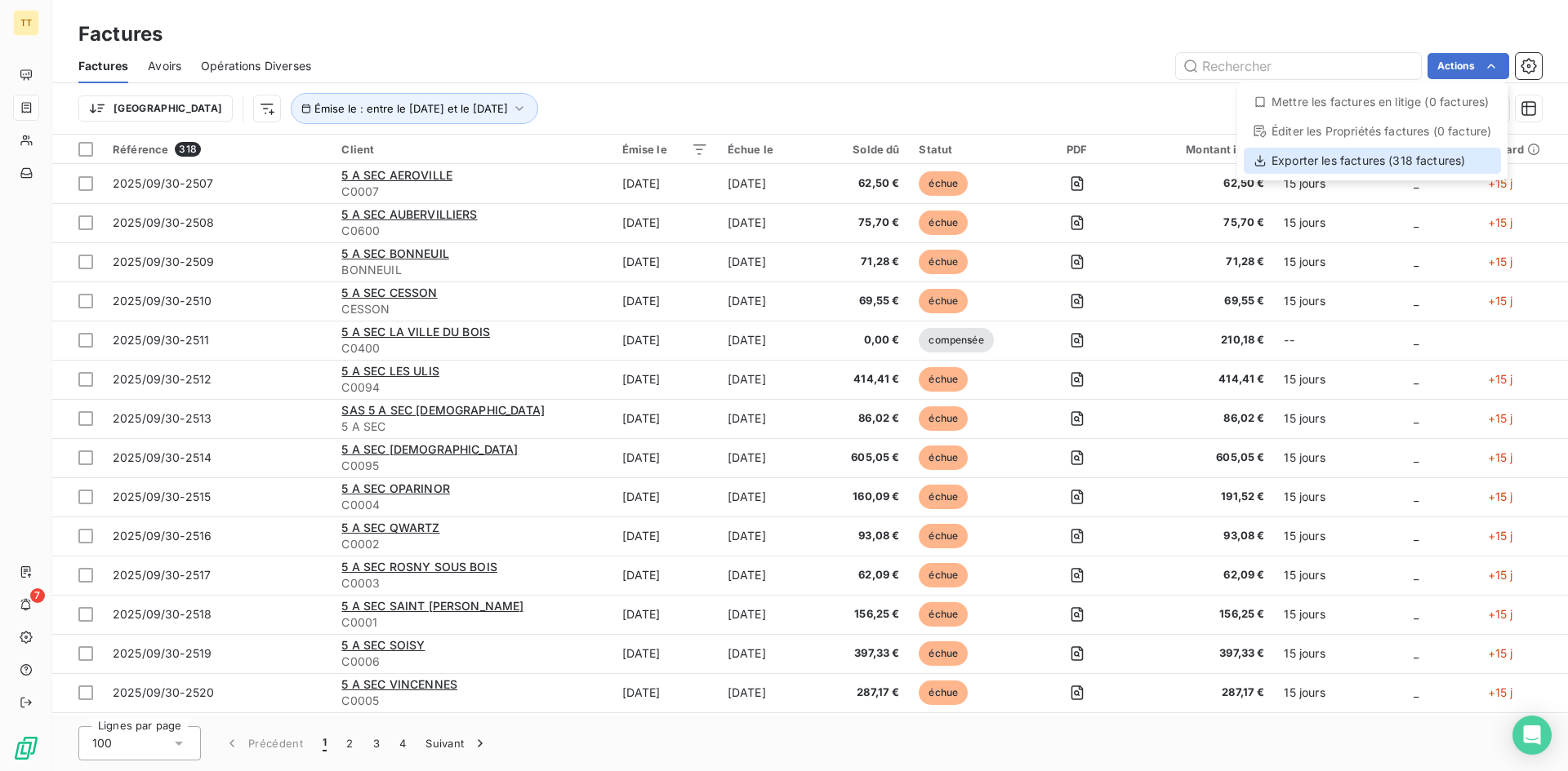
click at [1314, 163] on div "Exporter les factures (318 factures)" at bounding box center [1372, 160] width 257 height 26
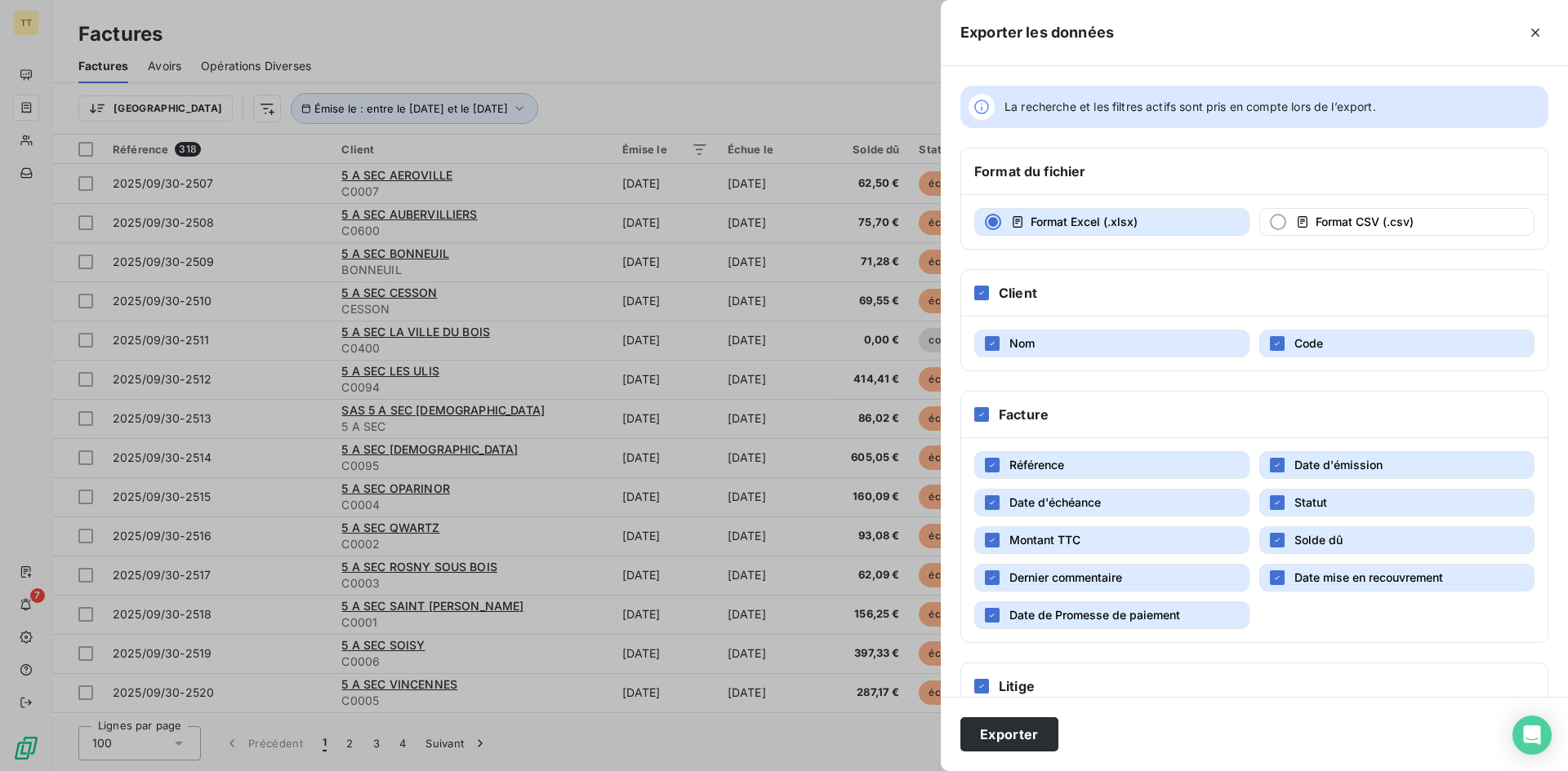
click at [1188, 623] on button "Date de Promesse de paiement" at bounding box center [1112, 615] width 275 height 28
click at [1162, 570] on button "Dernier commentaire" at bounding box center [1112, 577] width 275 height 28
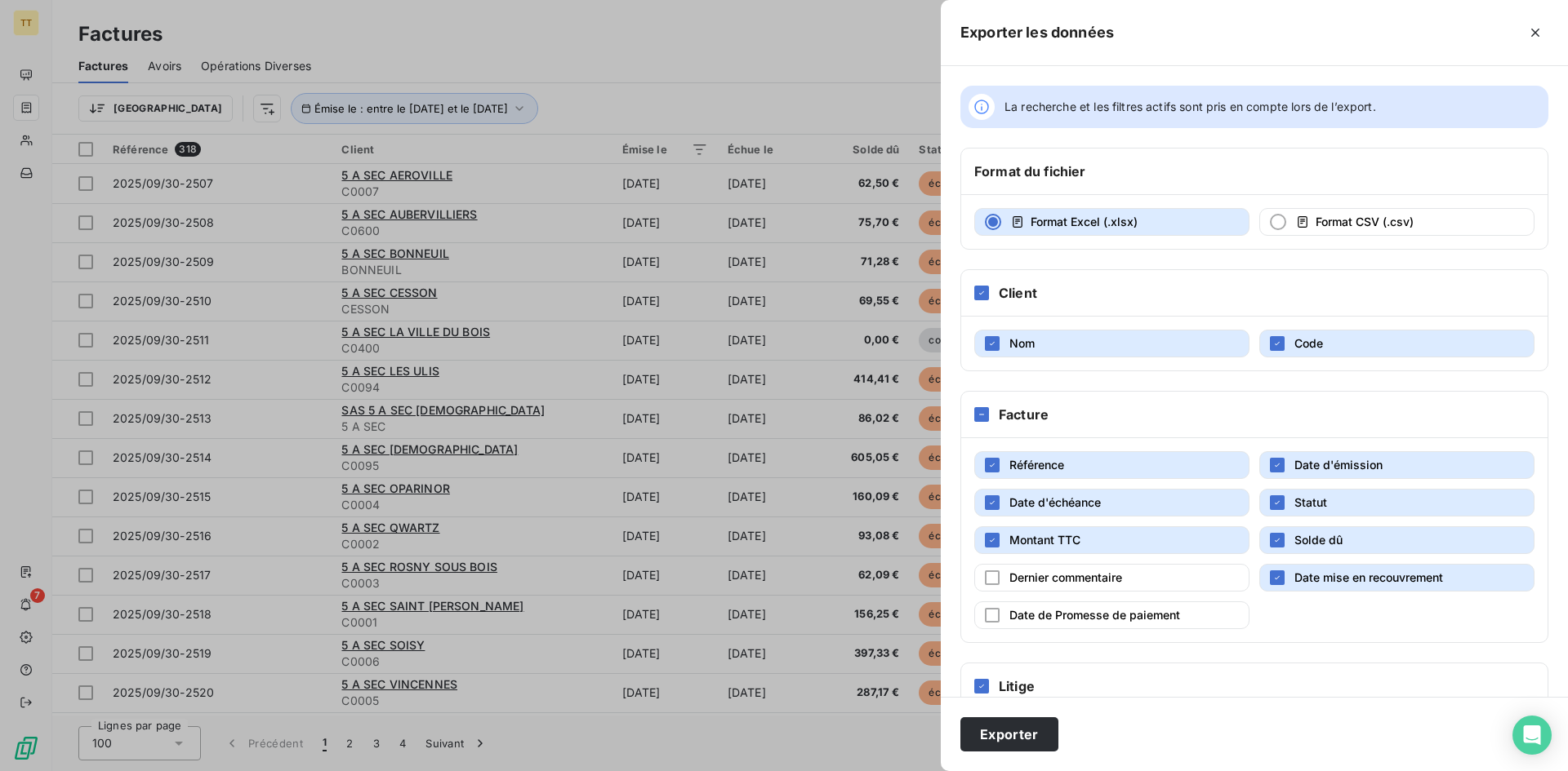
click at [1299, 581] on span "Date mise en recouvrement" at bounding box center [1369, 578] width 148 height 14
click at [1302, 541] on span "Solde dû" at bounding box center [1319, 540] width 48 height 14
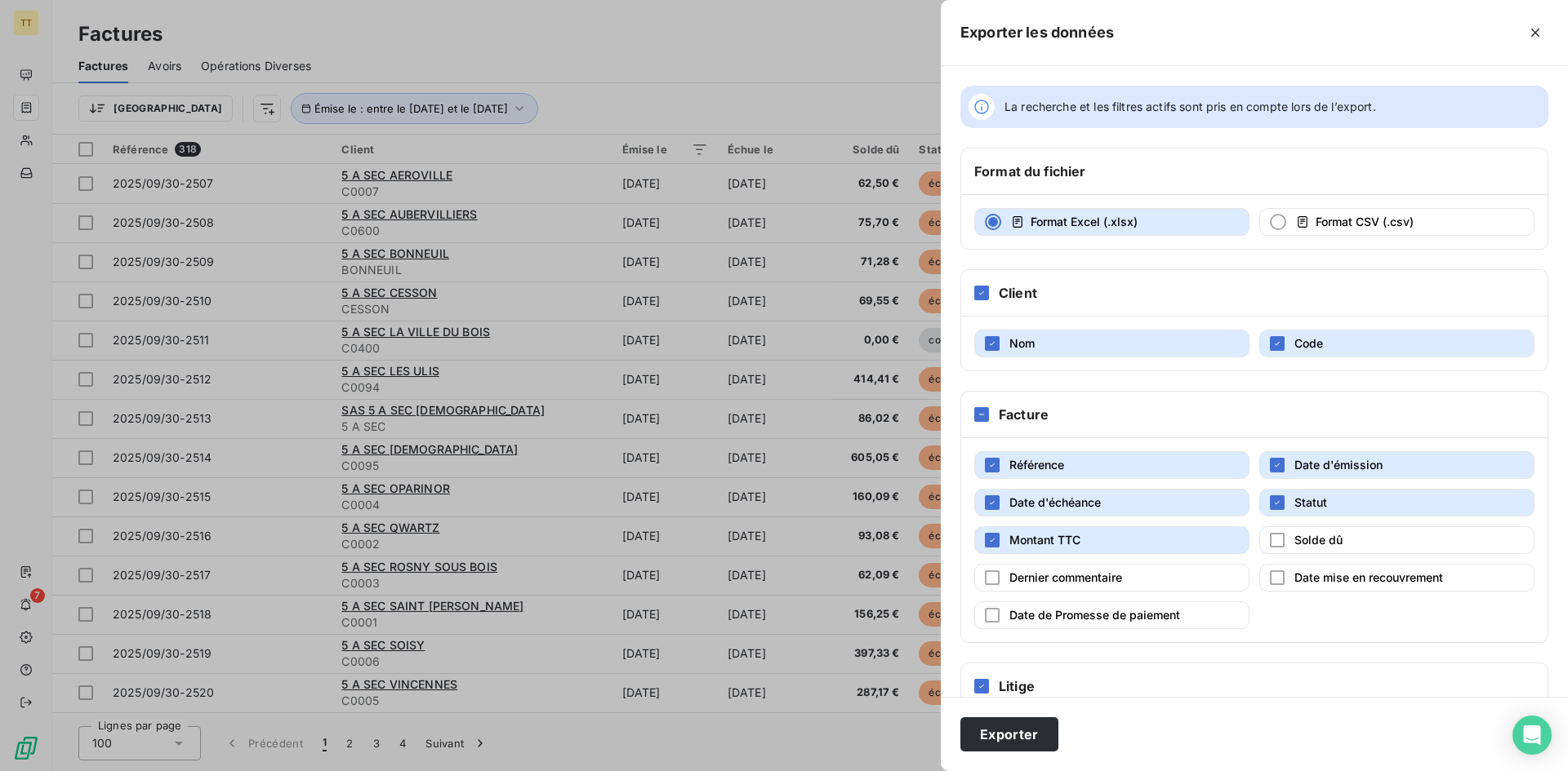
click at [1354, 490] on button "Statut" at bounding box center [1397, 502] width 275 height 28
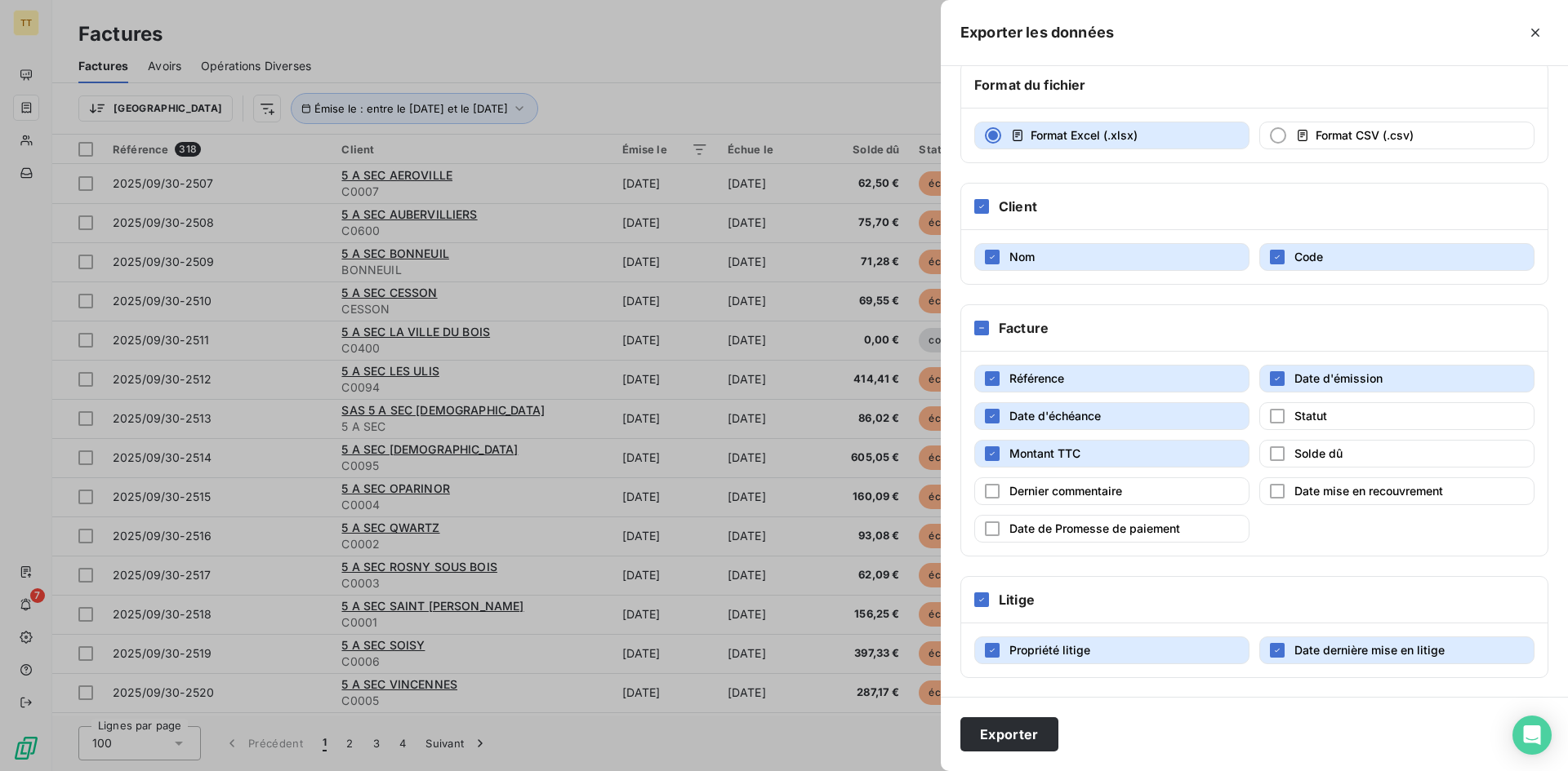
scroll to position [88, 0]
click at [1005, 603] on h6 "Litige" at bounding box center [1016, 599] width 36 height 20
click at [980, 599] on icon at bounding box center [982, 599] width 10 height 10
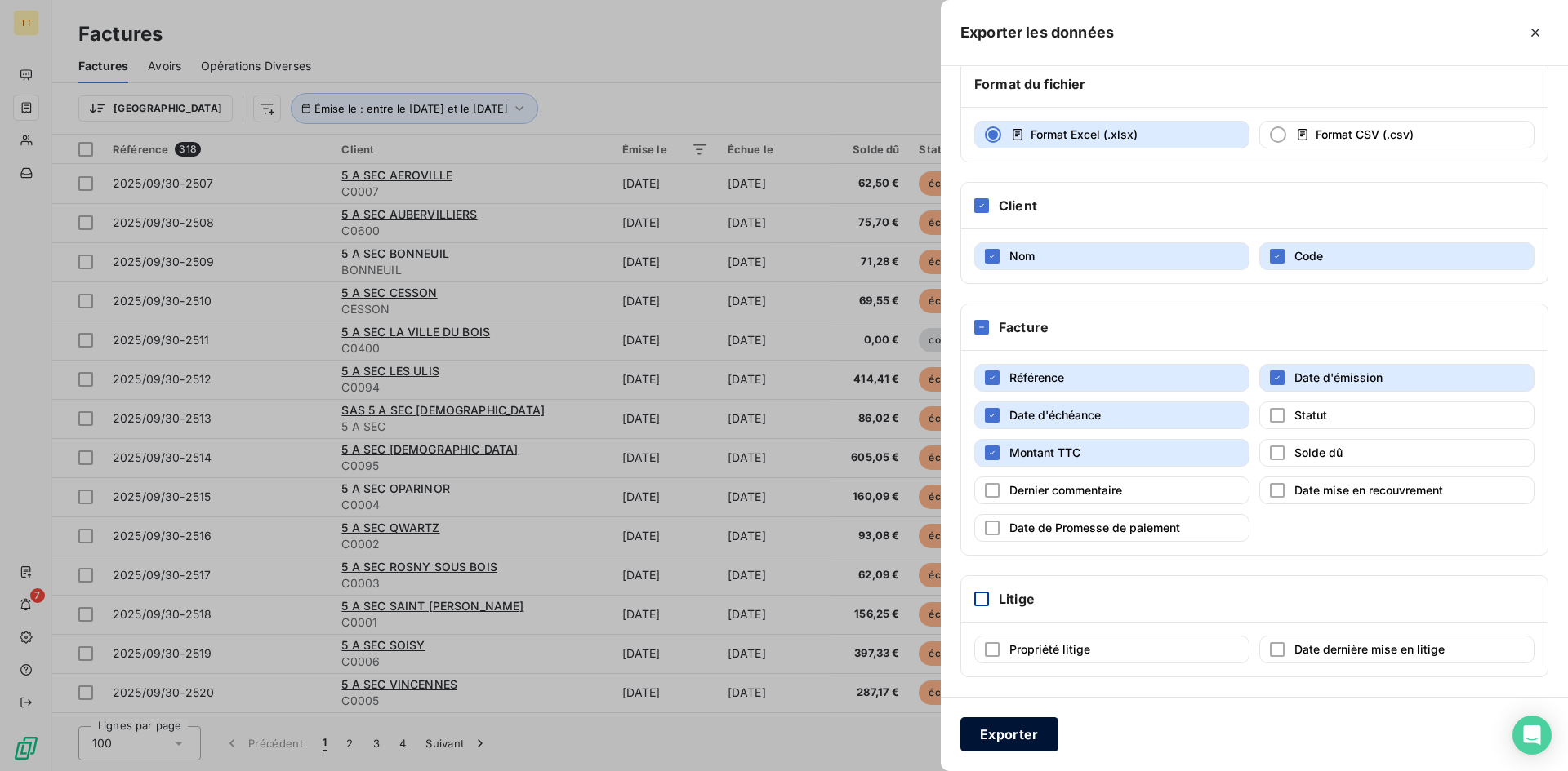
click at [1027, 739] on button "Exporter" at bounding box center [1009, 734] width 98 height 34
